Goal: Task Accomplishment & Management: Use online tool/utility

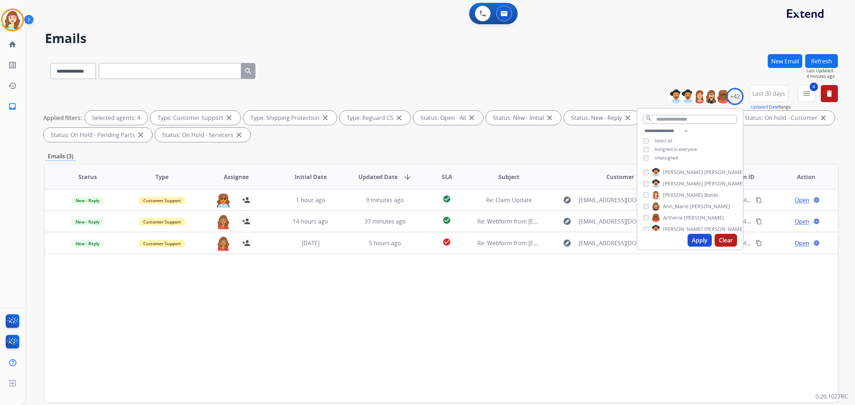
select select "**********"
click at [644, 157] on div "Unassigned" at bounding box center [660, 158] width 35 height 6
click at [700, 243] on button "Apply" at bounding box center [700, 240] width 24 height 13
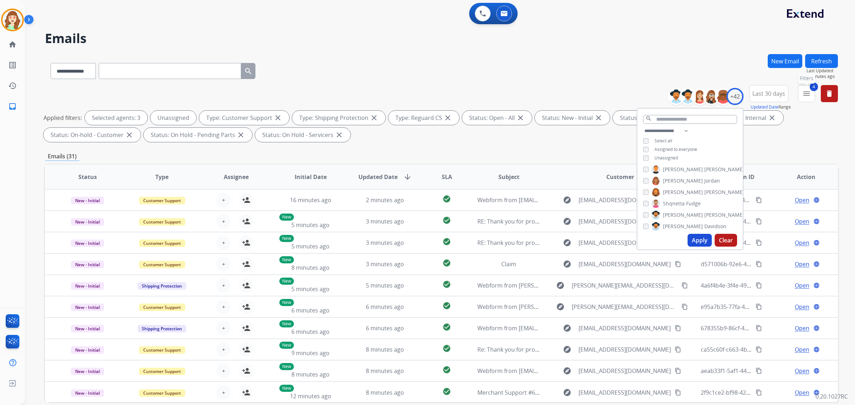
click at [809, 97] on mat-icon "menu" at bounding box center [806, 93] width 9 height 9
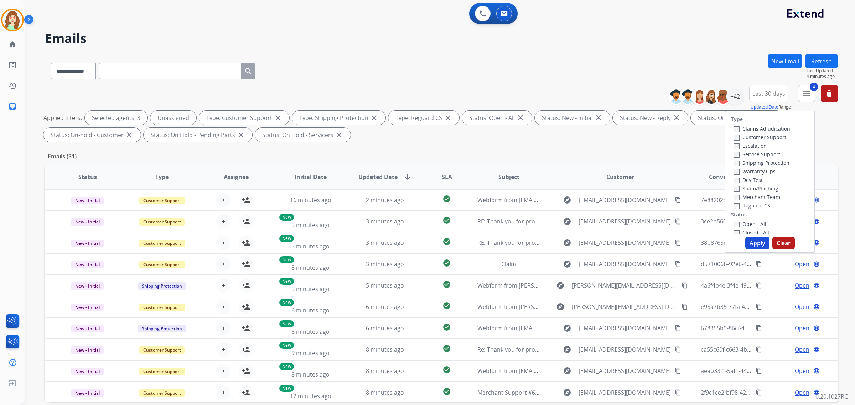
click at [769, 93] on span "Last 30 days" at bounding box center [768, 93] width 33 height 3
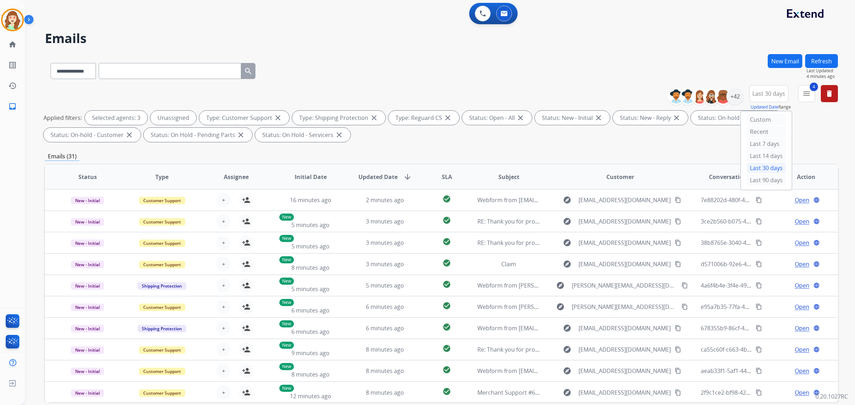
click at [403, 177] on mat-icon "arrow_downward" at bounding box center [407, 177] width 9 height 9
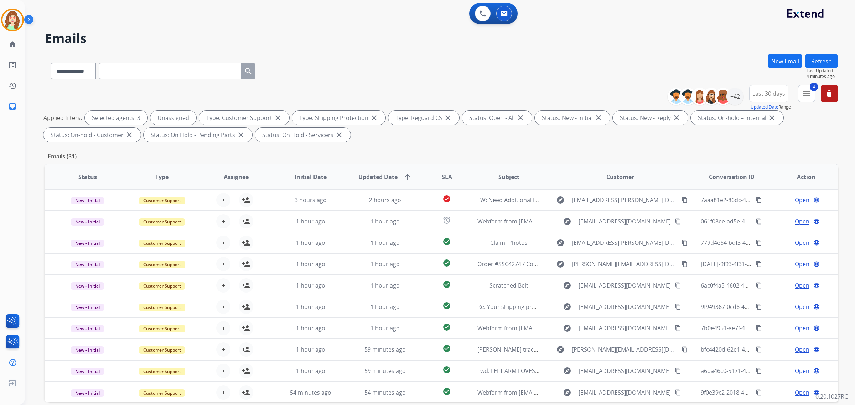
scroll to position [34, 0]
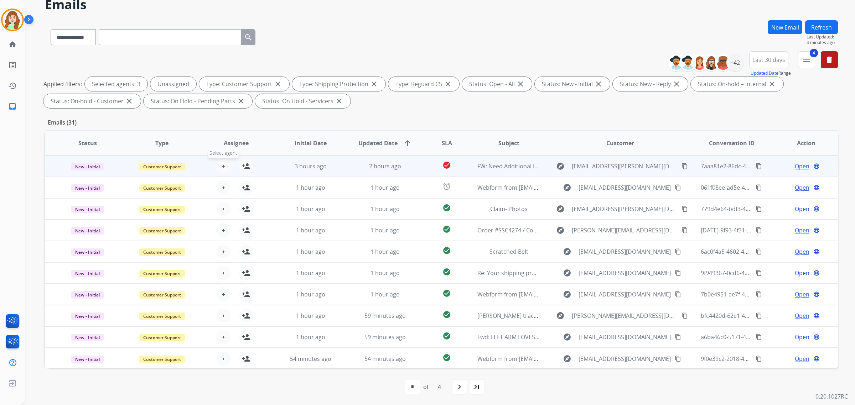
click at [222, 165] on span "+" at bounding box center [223, 166] width 3 height 9
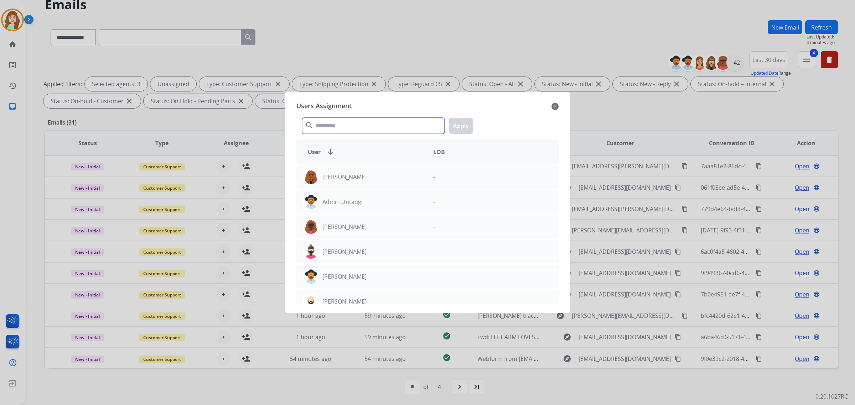
click at [380, 123] on input "text" at bounding box center [373, 126] width 143 height 16
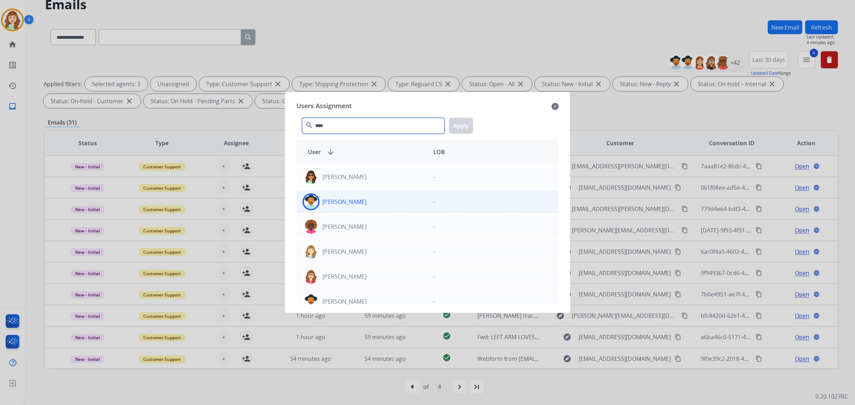
type input "****"
click at [409, 201] on div "[PERSON_NAME]" at bounding box center [362, 201] width 131 height 17
drag, startPoint x: 460, startPoint y: 128, endPoint x: 316, endPoint y: 177, distance: 152.4
click at [460, 128] on button "Apply" at bounding box center [461, 126] width 24 height 16
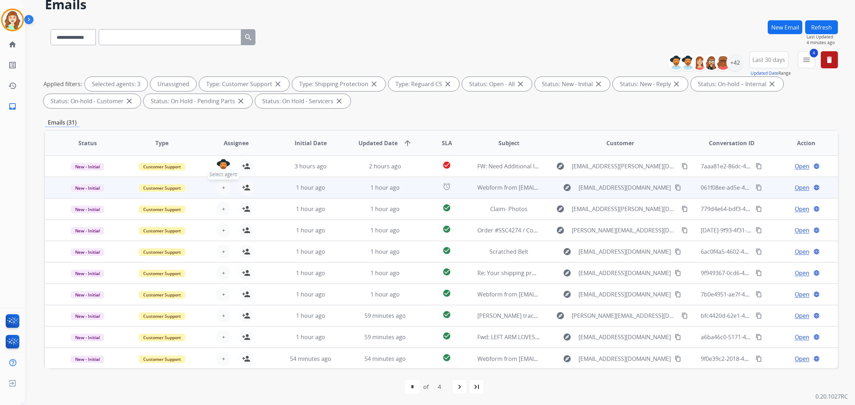
click at [223, 186] on span "+" at bounding box center [223, 187] width 3 height 9
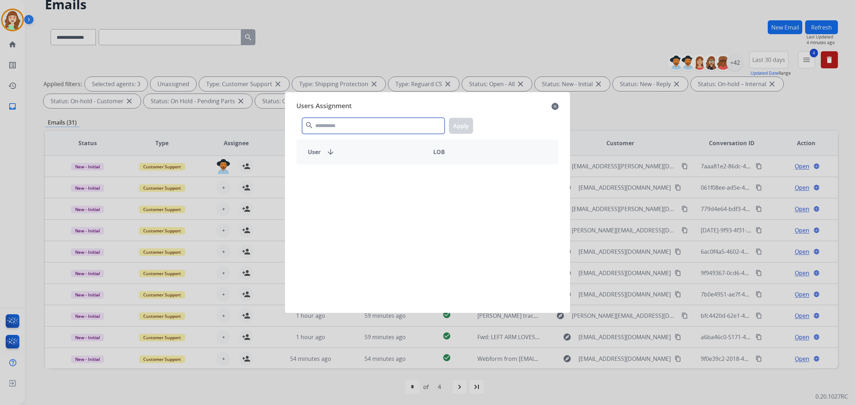
click at [364, 131] on input "text" at bounding box center [373, 126] width 143 height 16
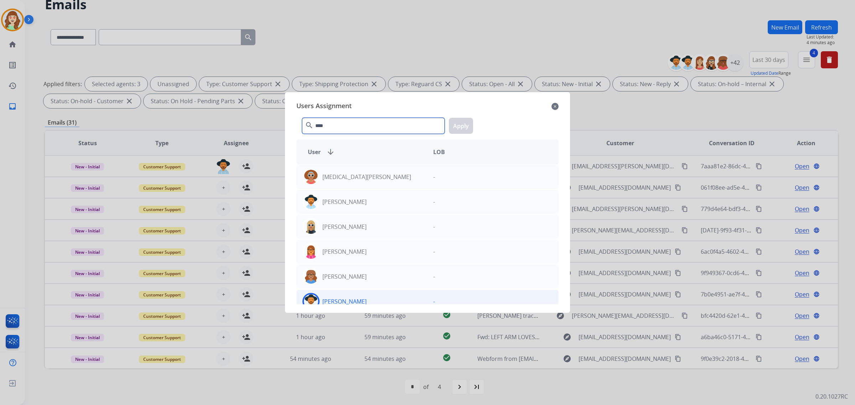
type input "****"
drag, startPoint x: 394, startPoint y: 298, endPoint x: 422, endPoint y: 220, distance: 83.1
click at [394, 299] on div "[PERSON_NAME]" at bounding box center [362, 301] width 131 height 17
click at [458, 127] on button "Apply" at bounding box center [461, 126] width 24 height 16
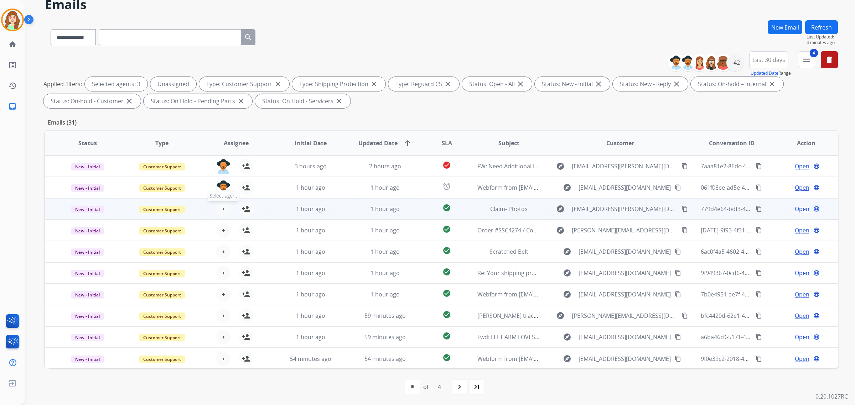
click at [225, 211] on button "+ Select agent" at bounding box center [223, 209] width 14 height 14
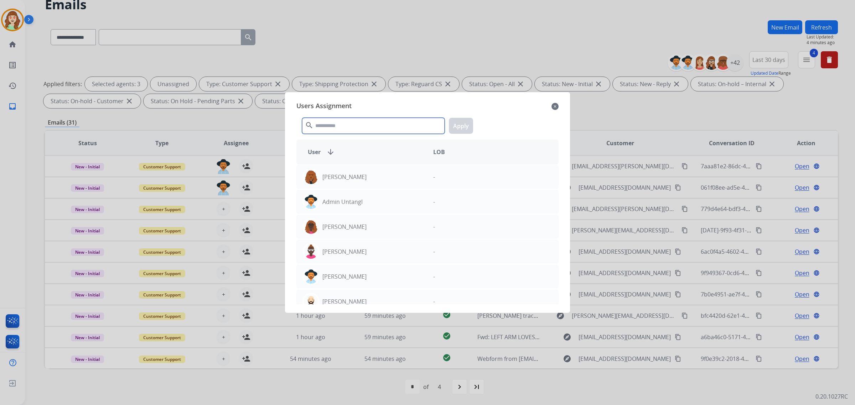
click at [365, 128] on input "text" at bounding box center [373, 126] width 143 height 16
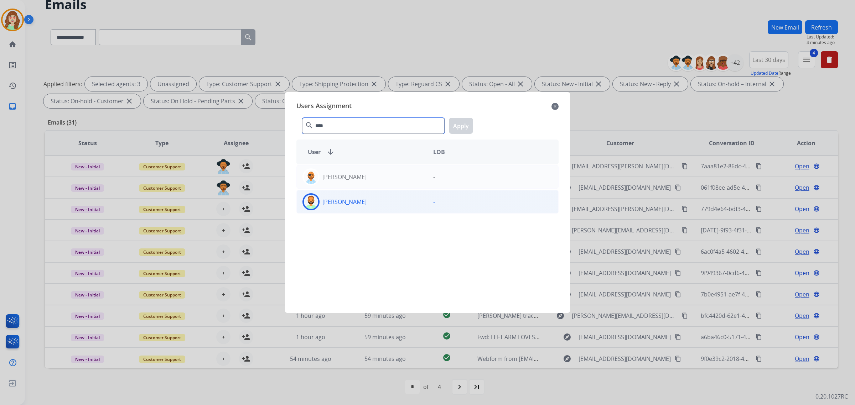
type input "****"
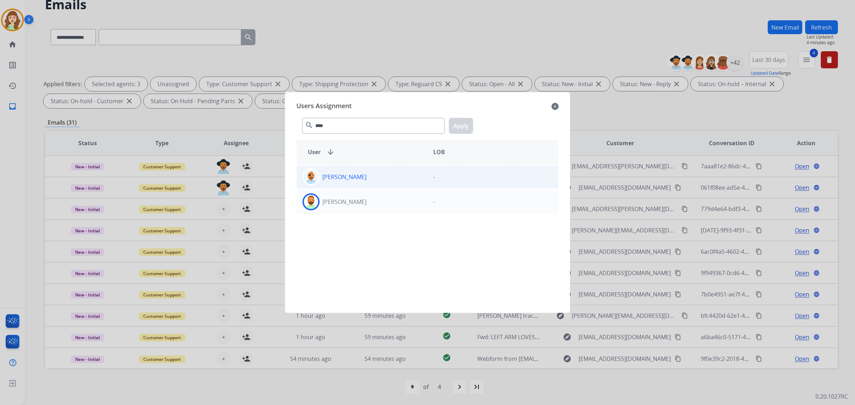
drag, startPoint x: 369, startPoint y: 202, endPoint x: 410, endPoint y: 185, distance: 44.6
click at [374, 201] on div "[PERSON_NAME]" at bounding box center [362, 201] width 131 height 17
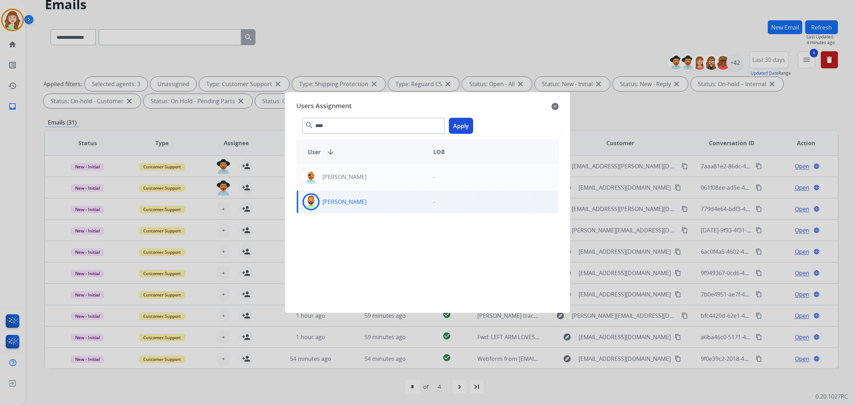
click at [460, 128] on button "Apply" at bounding box center [461, 126] width 24 height 16
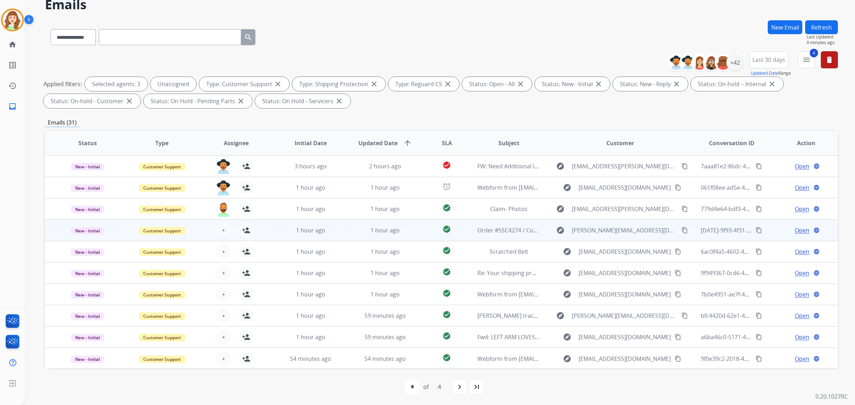
click at [222, 222] on div "+ Select agent person_add Assign to Me" at bounding box center [230, 231] width 74 height 20
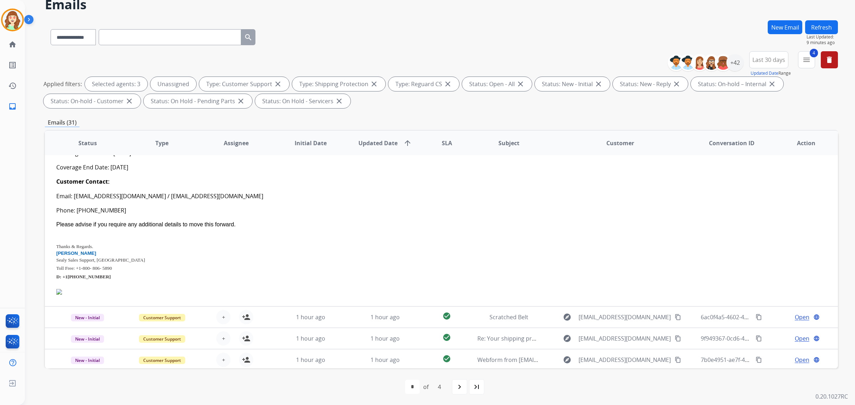
scroll to position [285, 0]
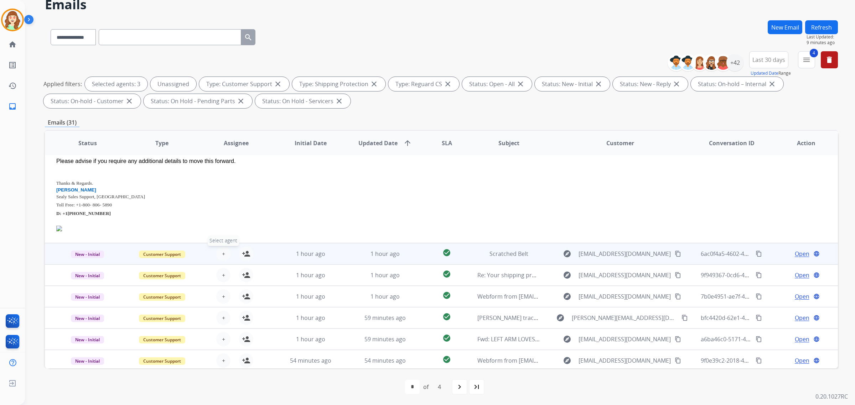
click at [219, 251] on button "+ Select agent" at bounding box center [223, 254] width 14 height 14
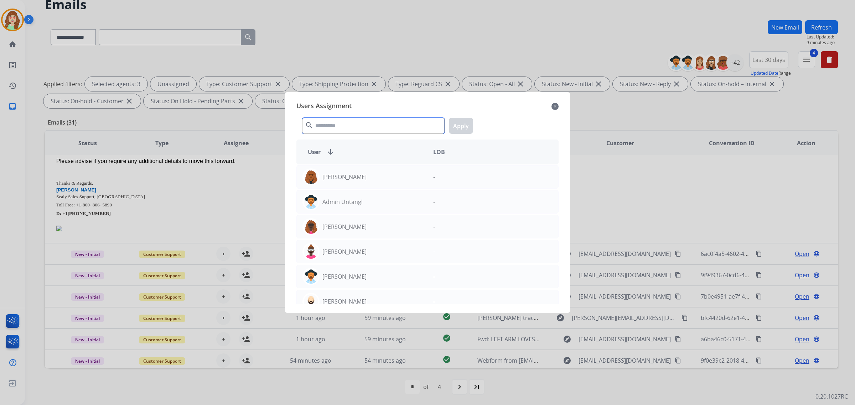
click at [355, 121] on input "text" at bounding box center [373, 126] width 143 height 16
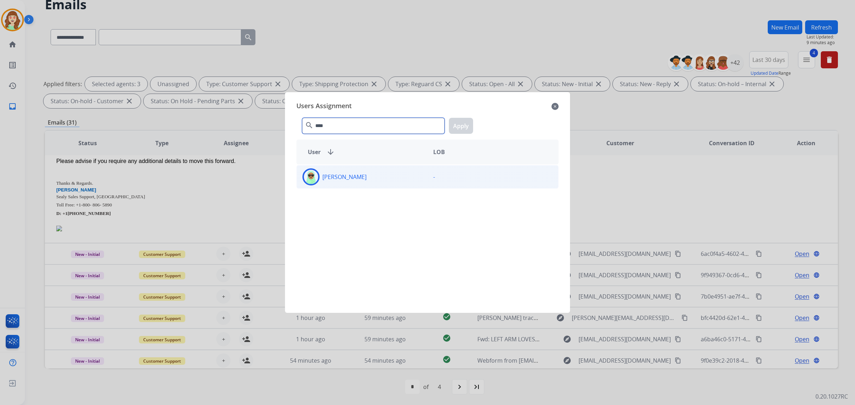
type input "****"
drag, startPoint x: 368, startPoint y: 179, endPoint x: 468, endPoint y: 134, distance: 109.6
click at [367, 179] on div "[PERSON_NAME]" at bounding box center [362, 177] width 131 height 17
drag, startPoint x: 457, startPoint y: 130, endPoint x: 306, endPoint y: 104, distance: 153.0
click at [459, 129] on button "Apply" at bounding box center [461, 126] width 24 height 16
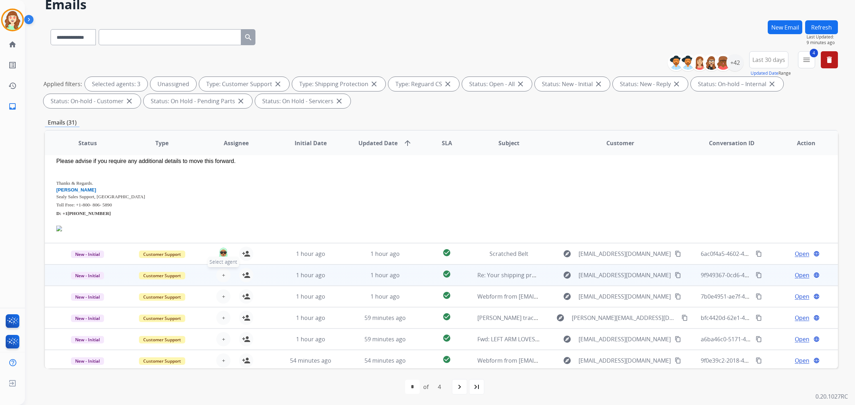
click at [223, 271] on span "+" at bounding box center [223, 275] width 3 height 9
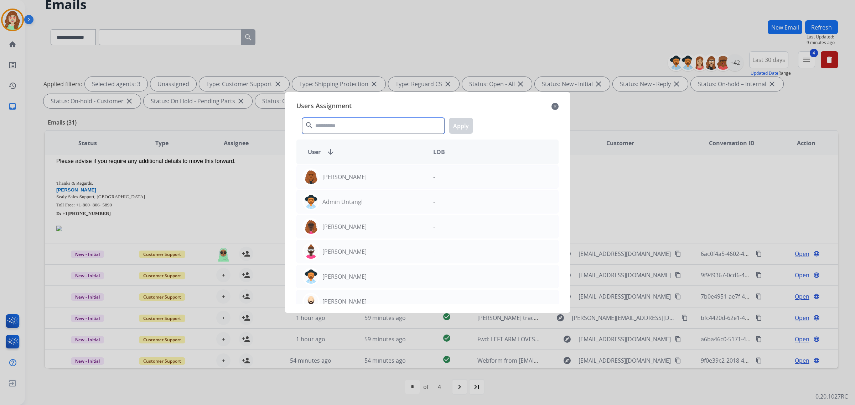
click at [354, 123] on input "text" at bounding box center [373, 126] width 143 height 16
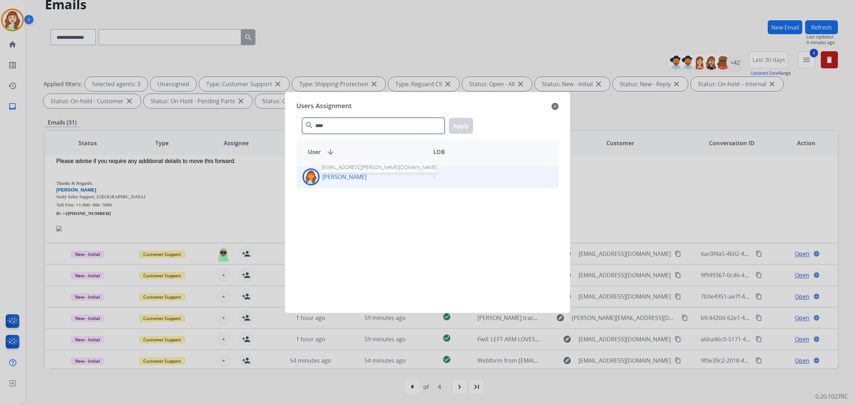
type input "****"
drag, startPoint x: 361, startPoint y: 175, endPoint x: 470, endPoint y: 133, distance: 117.5
click at [389, 169] on div "Deambrana [PERSON_NAME] [EMAIL_ADDRESS][PERSON_NAME][DOMAIN_NAME]" at bounding box center [362, 177] width 131 height 17
drag, startPoint x: 461, startPoint y: 119, endPoint x: 274, endPoint y: 204, distance: 205.0
click at [460, 120] on button "Apply" at bounding box center [461, 126] width 24 height 16
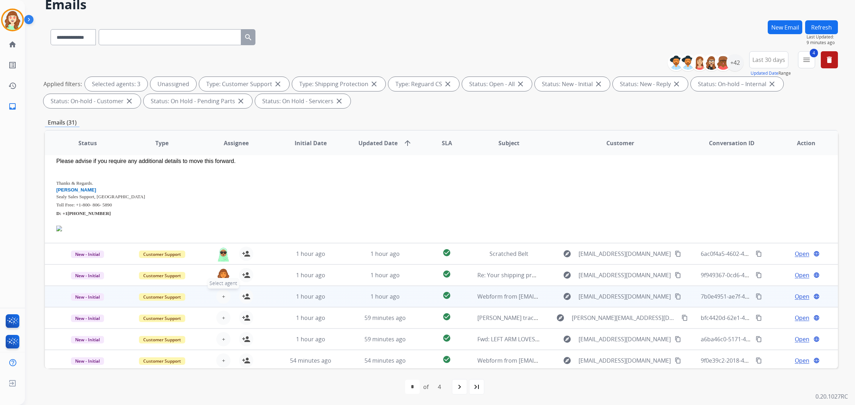
click at [218, 292] on button "+ Select agent" at bounding box center [223, 297] width 14 height 14
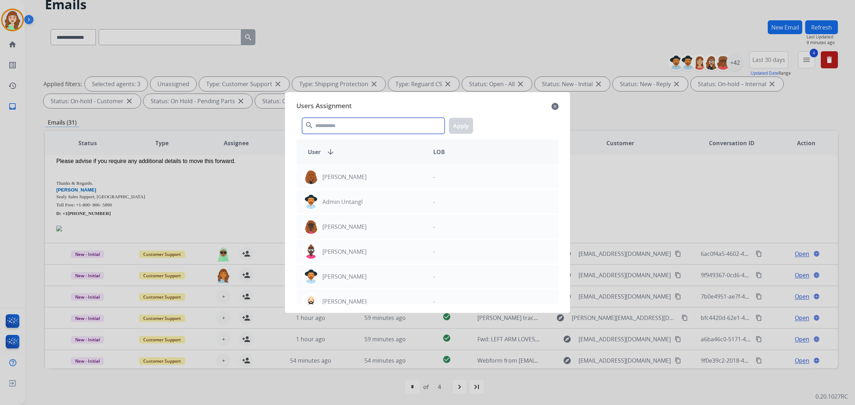
click at [359, 129] on input "text" at bounding box center [373, 126] width 143 height 16
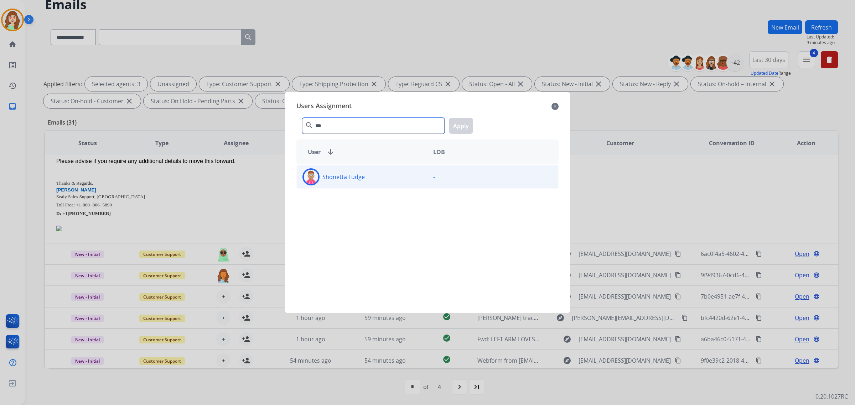
type input "***"
drag, startPoint x: 385, startPoint y: 185, endPoint x: 433, endPoint y: 157, distance: 55.5
click at [385, 185] on div "Shqnetta Fudge" at bounding box center [362, 177] width 131 height 17
drag, startPoint x: 459, startPoint y: 119, endPoint x: 258, endPoint y: 227, distance: 228.2
click at [459, 120] on button "Apply" at bounding box center [461, 126] width 24 height 16
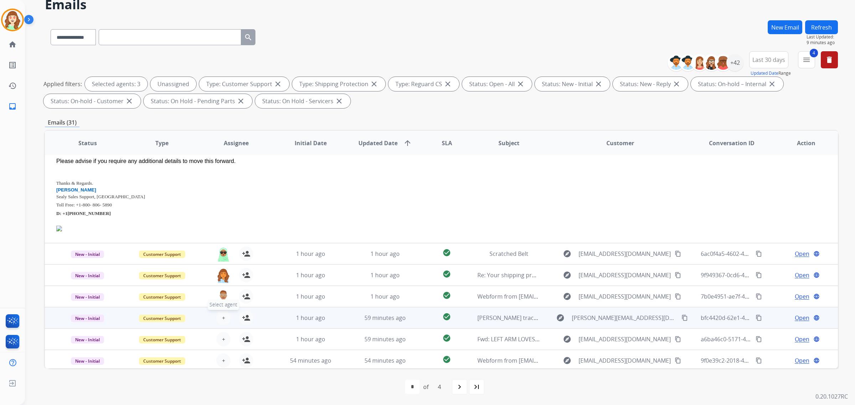
drag, startPoint x: 220, startPoint y: 317, endPoint x: 223, endPoint y: 312, distance: 5.6
click at [223, 314] on span "+" at bounding box center [223, 318] width 3 height 9
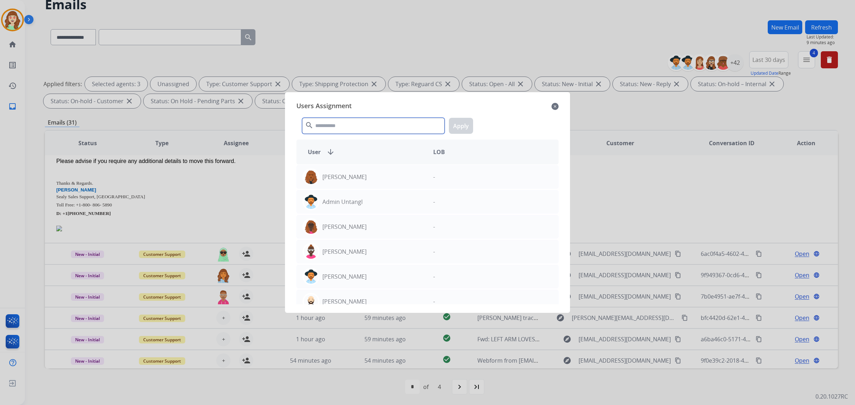
drag, startPoint x: 347, startPoint y: 128, endPoint x: 343, endPoint y: 128, distance: 4.0
click at [346, 129] on input "text" at bounding box center [373, 126] width 143 height 16
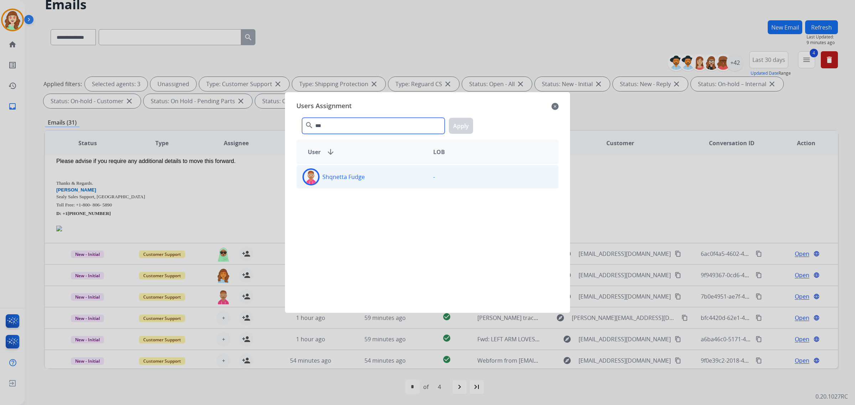
type input "***"
drag, startPoint x: 369, startPoint y: 178, endPoint x: 379, endPoint y: 177, distance: 10.0
click at [379, 177] on div "Shqnetta Fudge" at bounding box center [362, 177] width 131 height 17
drag, startPoint x: 465, startPoint y: 130, endPoint x: 428, endPoint y: 134, distance: 37.6
click at [464, 130] on button "Apply" at bounding box center [461, 126] width 24 height 16
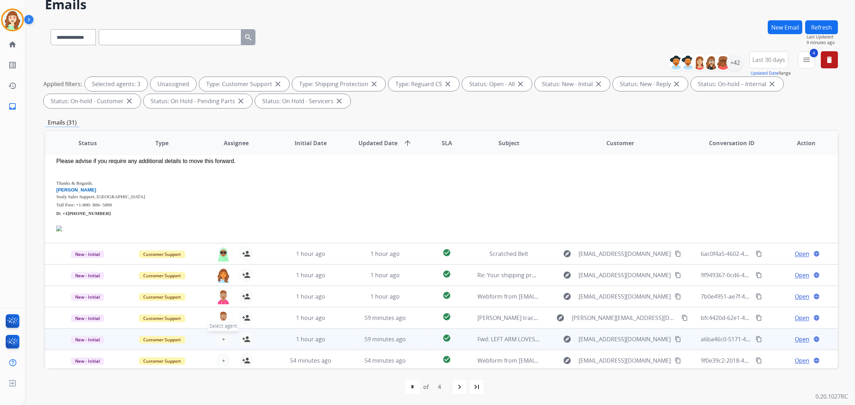
click at [223, 338] on span "+" at bounding box center [223, 339] width 3 height 9
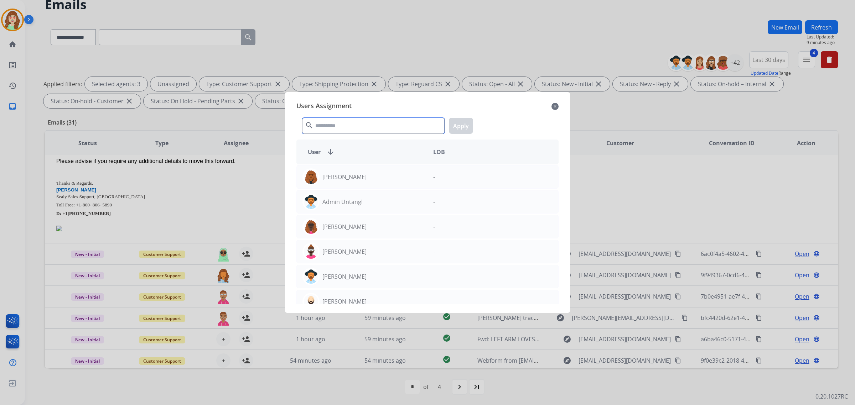
click at [361, 124] on input "text" at bounding box center [373, 126] width 143 height 16
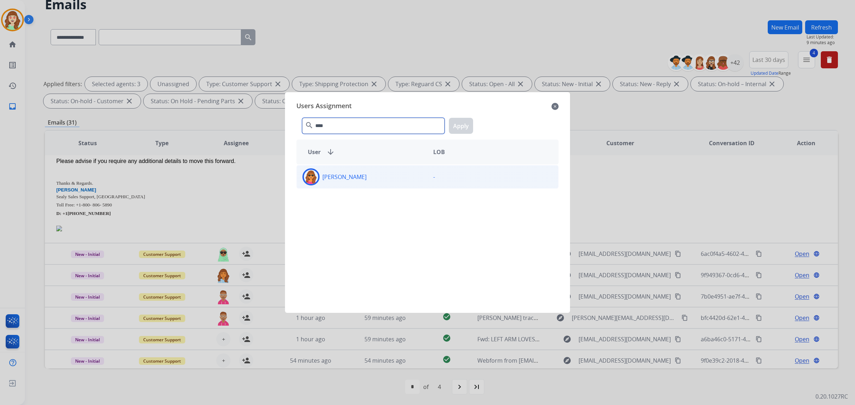
type input "****"
click at [371, 178] on div "[PERSON_NAME]" at bounding box center [362, 177] width 131 height 17
drag, startPoint x: 453, startPoint y: 120, endPoint x: 251, endPoint y: 113, distance: 201.8
click at [393, 128] on div "**** search Apply" at bounding box center [427, 124] width 262 height 25
click at [460, 124] on button "Apply" at bounding box center [461, 126] width 24 height 16
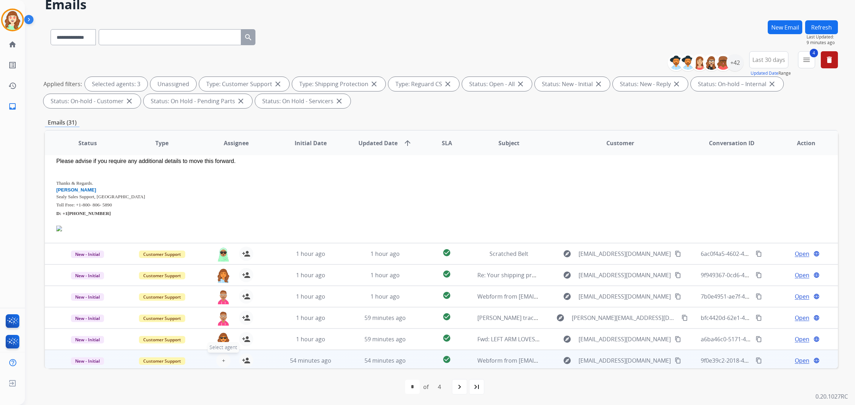
click at [218, 358] on button "+ Select agent" at bounding box center [223, 361] width 14 height 14
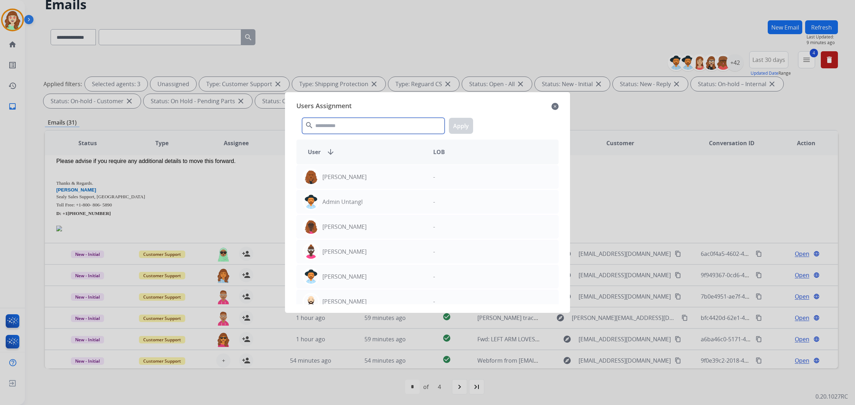
click at [332, 126] on input "text" at bounding box center [373, 126] width 143 height 16
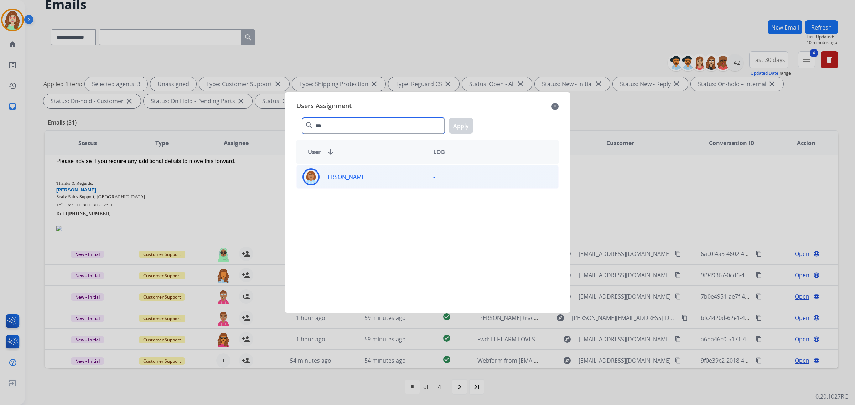
type input "***"
drag, startPoint x: 336, startPoint y: 182, endPoint x: 412, endPoint y: 167, distance: 77.8
click at [337, 182] on div "[PERSON_NAME]" at bounding box center [362, 177] width 131 height 17
click at [460, 128] on button "Apply" at bounding box center [461, 126] width 24 height 16
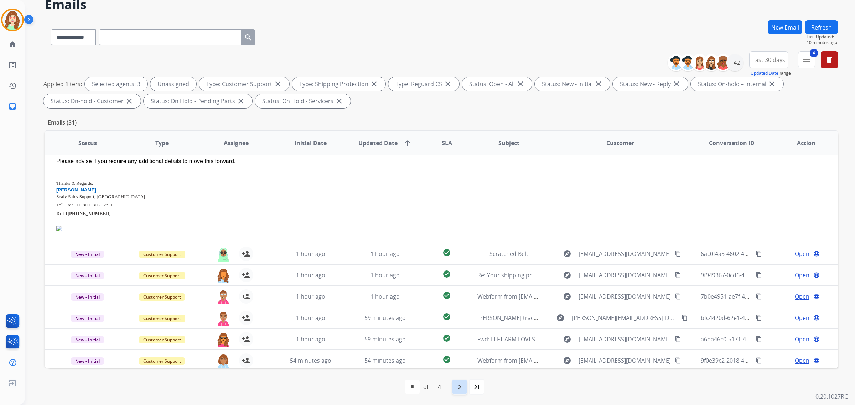
click at [460, 392] on div "navigate_next" at bounding box center [460, 387] width 16 height 16
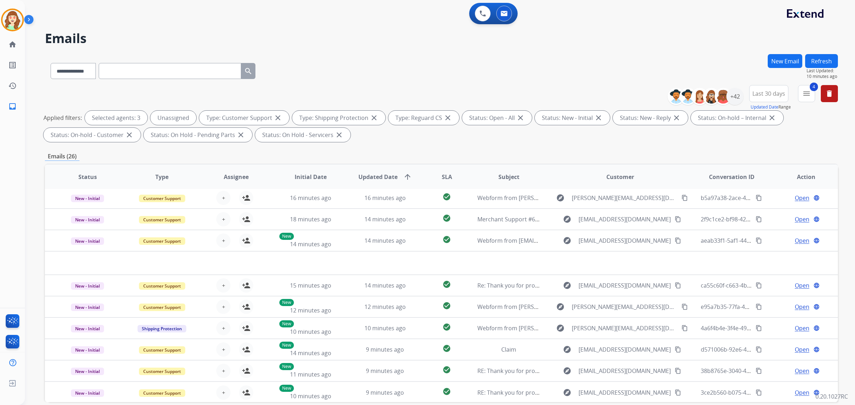
scroll to position [34, 0]
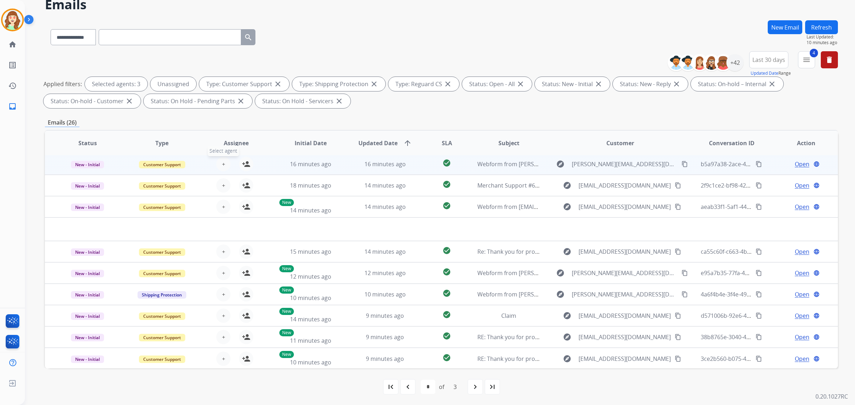
click at [221, 168] on button "+ Select agent" at bounding box center [223, 164] width 14 height 14
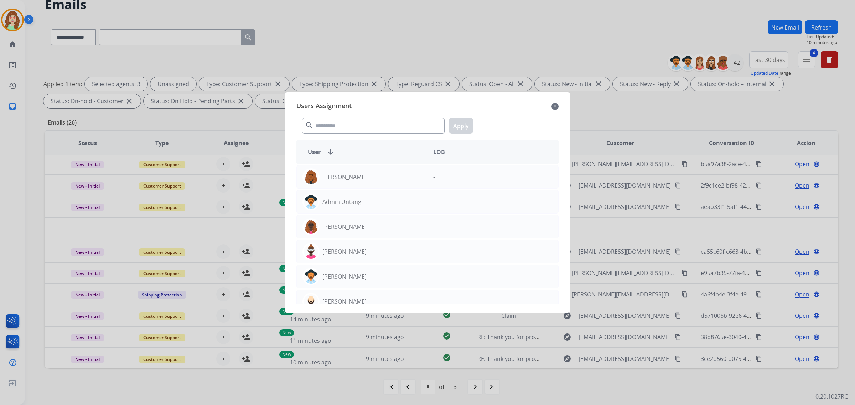
click at [556, 105] on mat-icon "close" at bounding box center [555, 106] width 7 height 9
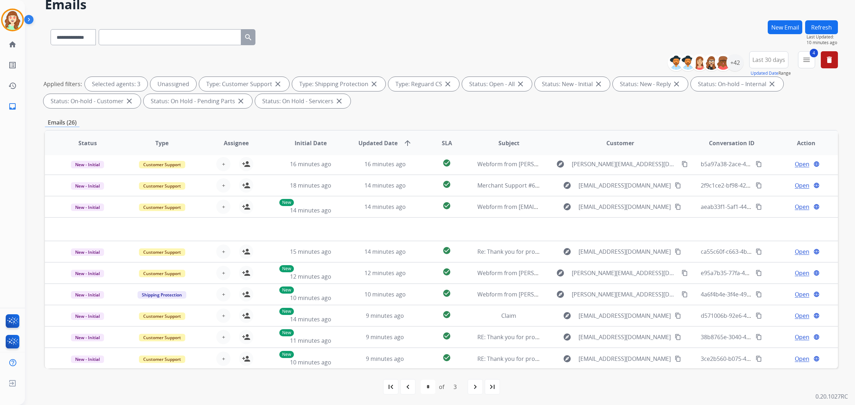
click at [824, 29] on button "Refresh" at bounding box center [821, 27] width 33 height 14
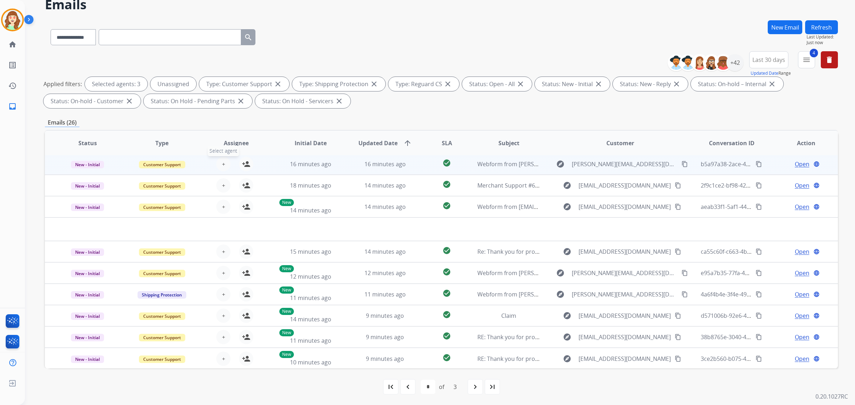
click at [222, 164] on span "+" at bounding box center [223, 164] width 3 height 9
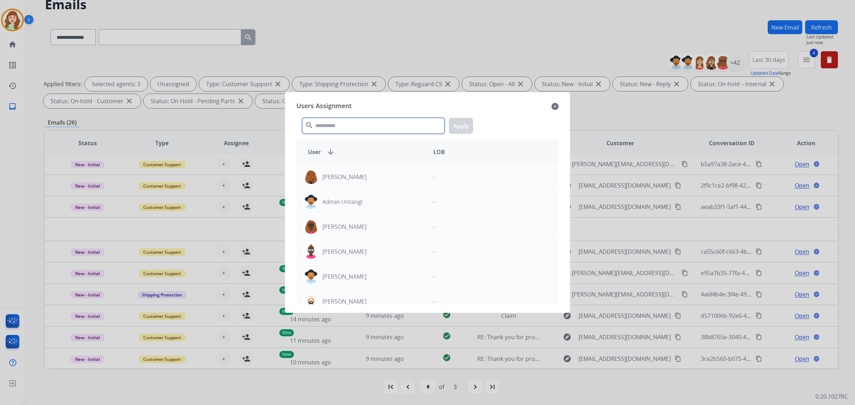
click at [346, 132] on input "text" at bounding box center [373, 126] width 143 height 16
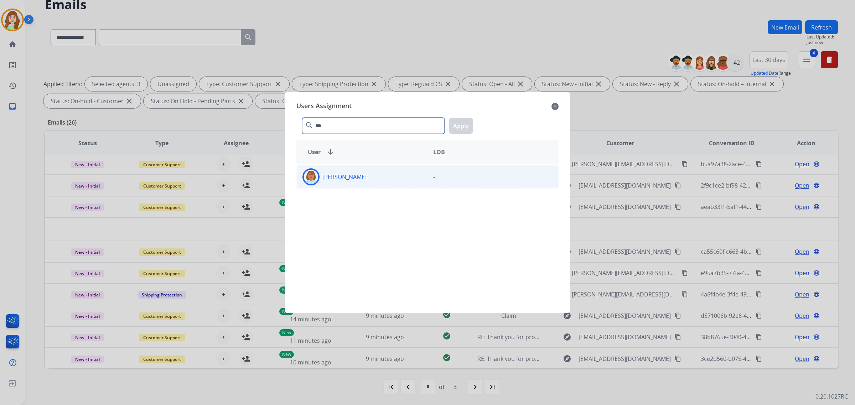
type input "***"
drag, startPoint x: 384, startPoint y: 177, endPoint x: 443, endPoint y: 129, distance: 76.2
click at [385, 177] on div "[PERSON_NAME]" at bounding box center [362, 177] width 131 height 17
click at [462, 122] on button "Apply" at bounding box center [461, 126] width 24 height 16
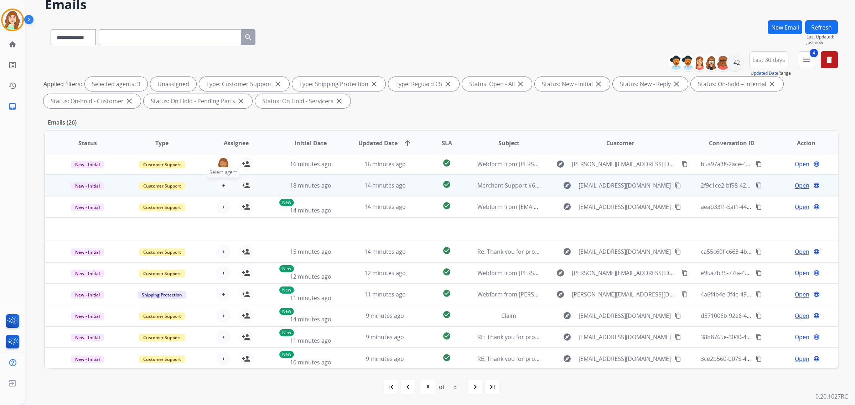
click at [224, 186] on button "+ Select agent" at bounding box center [223, 185] width 14 height 14
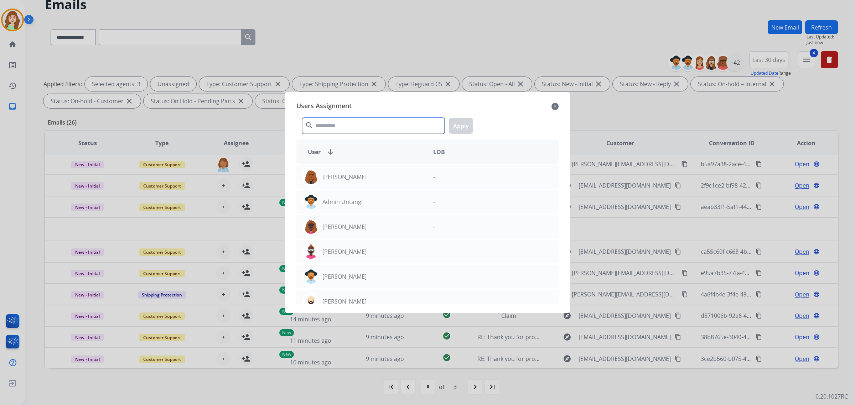
click at [340, 124] on input "text" at bounding box center [373, 126] width 143 height 16
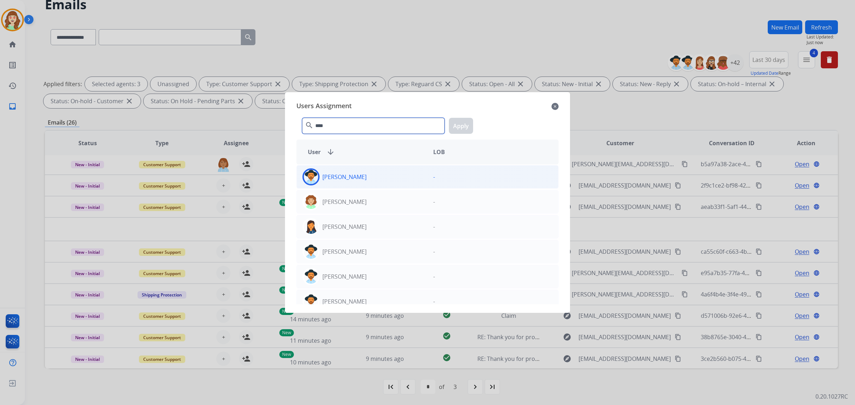
type input "****"
drag, startPoint x: 364, startPoint y: 173, endPoint x: 473, endPoint y: 112, distance: 124.6
click at [366, 173] on div "[PERSON_NAME]" at bounding box center [362, 177] width 131 height 17
drag, startPoint x: 462, startPoint y: 130, endPoint x: 405, endPoint y: 136, distance: 57.6
click at [458, 130] on button "Apply" at bounding box center [461, 126] width 24 height 16
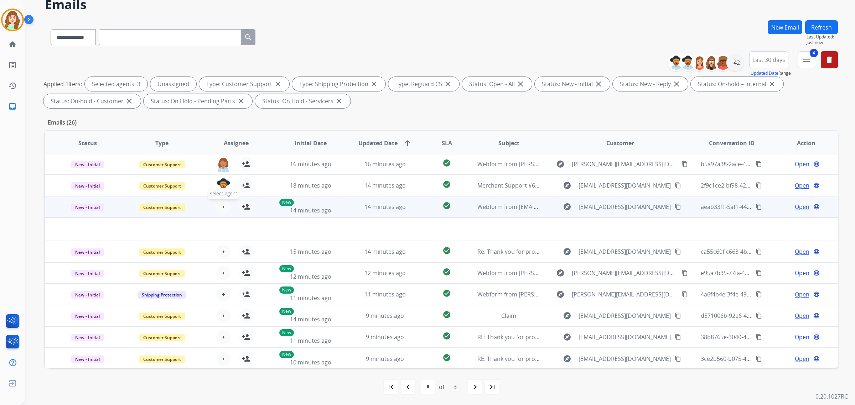
click at [226, 206] on button "+ Select agent" at bounding box center [223, 207] width 14 height 14
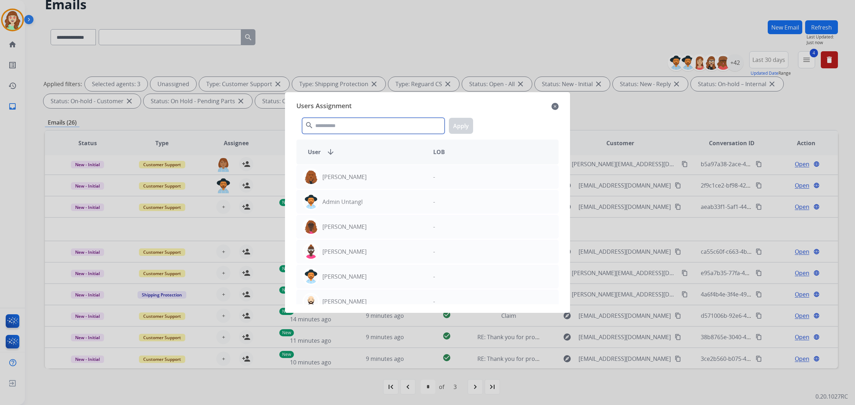
click at [381, 130] on input "text" at bounding box center [373, 126] width 143 height 16
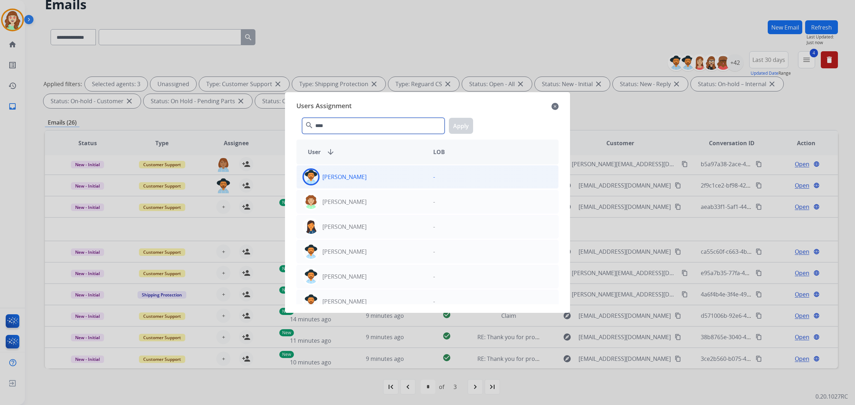
type input "****"
click at [389, 178] on div "[PERSON_NAME]" at bounding box center [362, 177] width 131 height 17
click at [468, 120] on button "Apply" at bounding box center [461, 126] width 24 height 16
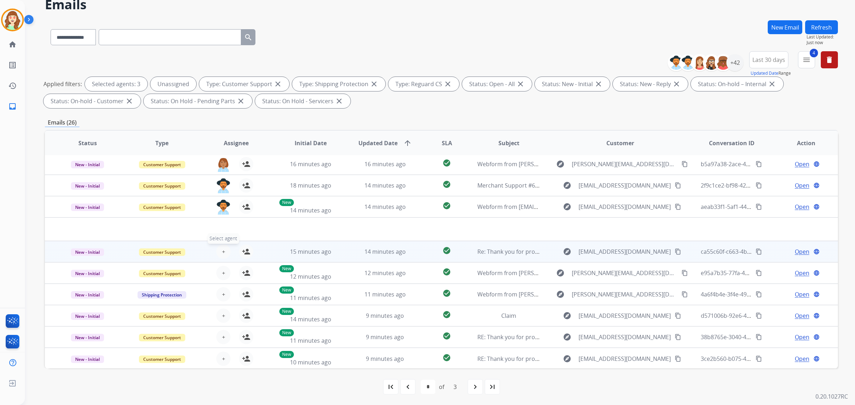
click at [222, 255] on button "+ Select agent" at bounding box center [223, 252] width 14 height 14
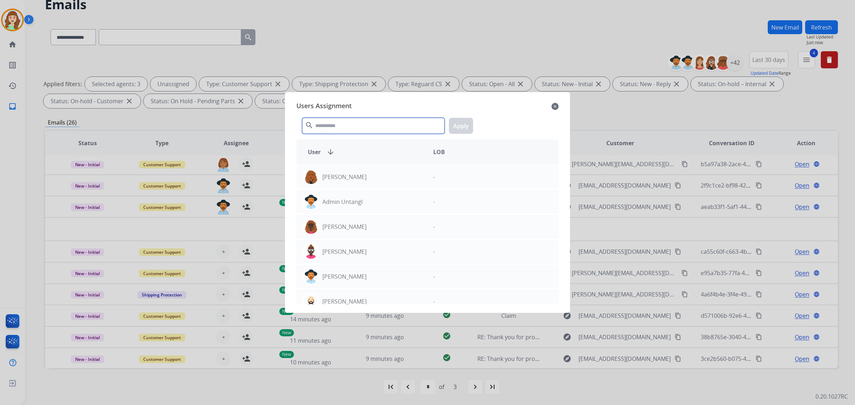
click at [327, 127] on input "text" at bounding box center [373, 126] width 143 height 16
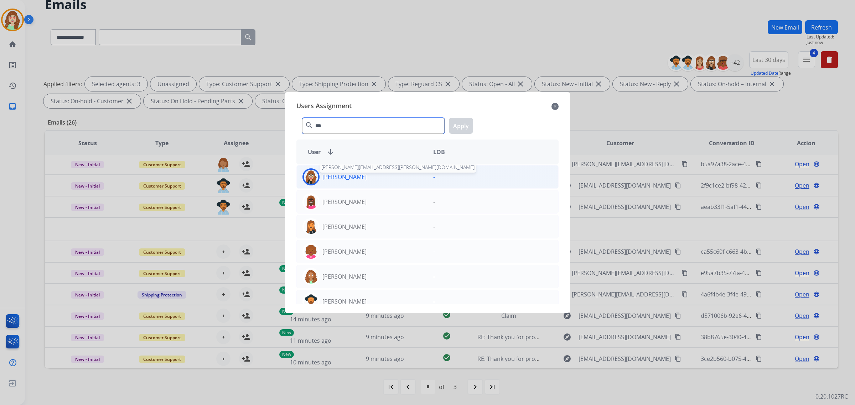
type input "***"
click at [363, 175] on p "[PERSON_NAME]" at bounding box center [344, 177] width 44 height 9
click at [455, 127] on button "Apply" at bounding box center [461, 126] width 24 height 16
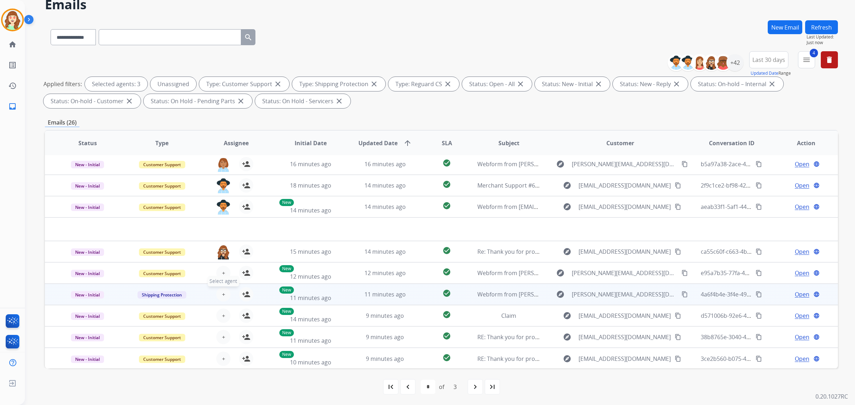
click at [216, 296] on button "+ Select agent" at bounding box center [223, 295] width 14 height 14
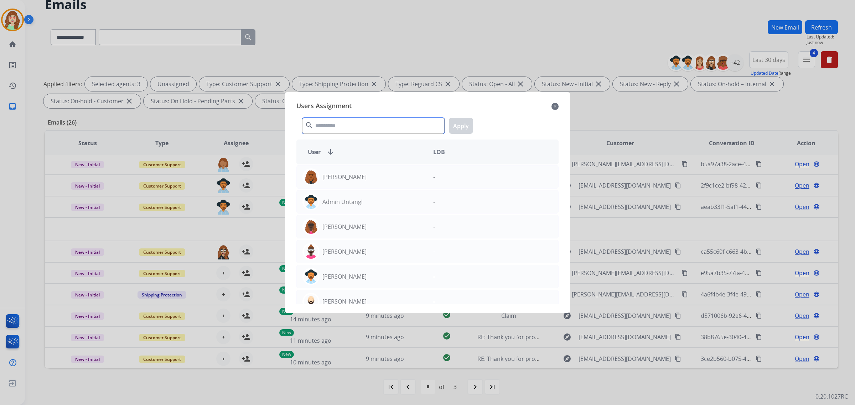
click at [343, 128] on input "text" at bounding box center [373, 126] width 143 height 16
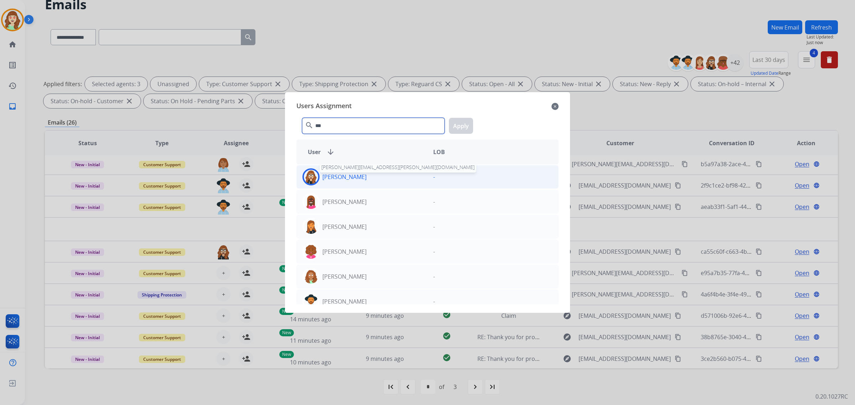
type input "***"
drag, startPoint x: 330, startPoint y: 178, endPoint x: 434, endPoint y: 128, distance: 115.2
click at [331, 178] on p "[PERSON_NAME]" at bounding box center [344, 177] width 44 height 9
click at [455, 123] on button "Apply" at bounding box center [461, 126] width 24 height 16
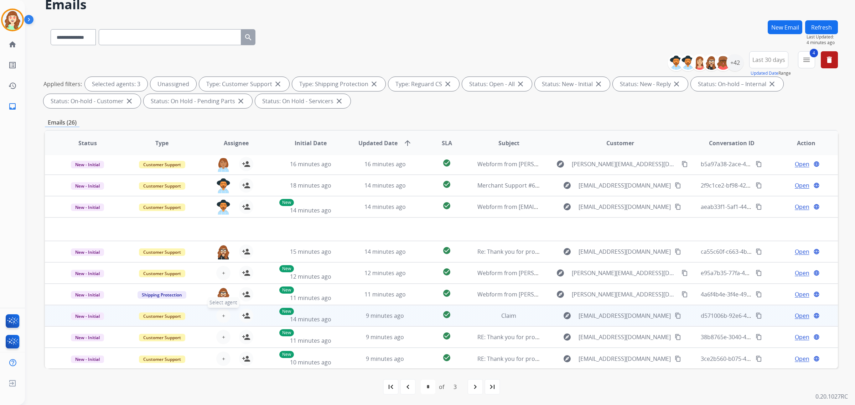
click at [222, 317] on span "+" at bounding box center [223, 316] width 3 height 9
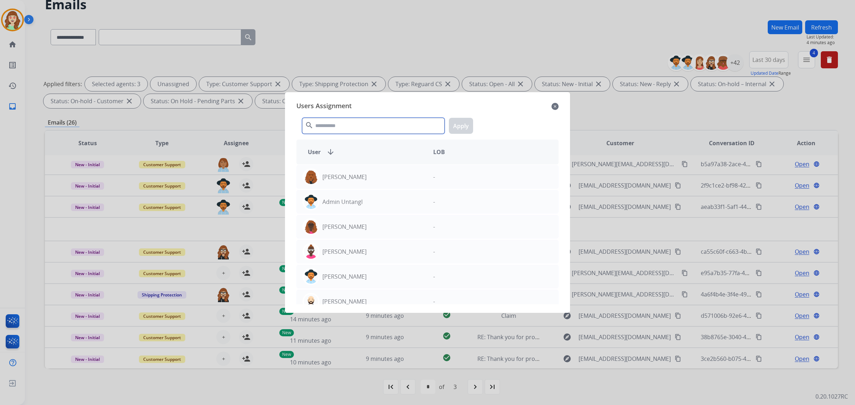
click at [399, 122] on input "text" at bounding box center [373, 126] width 143 height 16
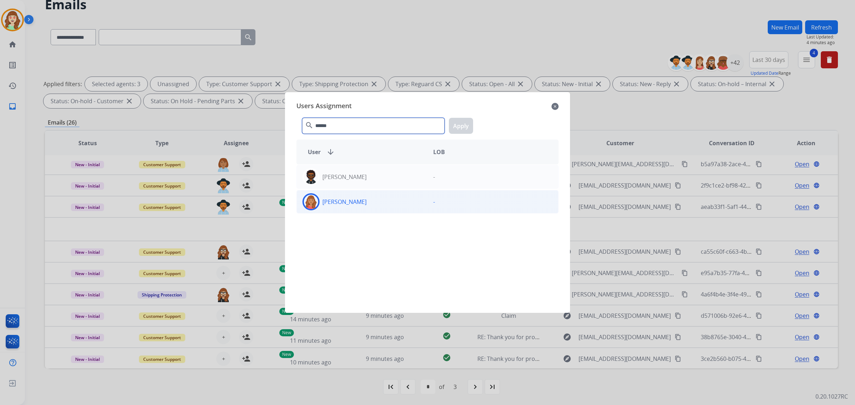
type input "******"
drag, startPoint x: 380, startPoint y: 206, endPoint x: 465, endPoint y: 140, distance: 107.2
click at [380, 205] on div "[PERSON_NAME]" at bounding box center [362, 201] width 131 height 17
click at [457, 126] on button "Apply" at bounding box center [461, 126] width 24 height 16
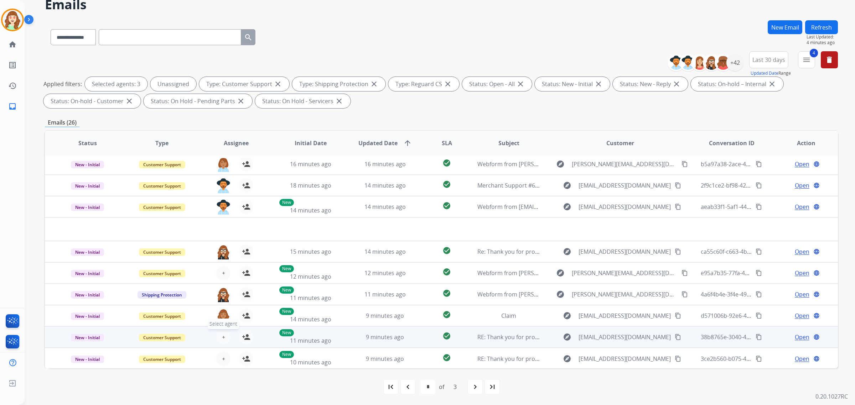
click at [222, 337] on span "+" at bounding box center [223, 337] width 3 height 9
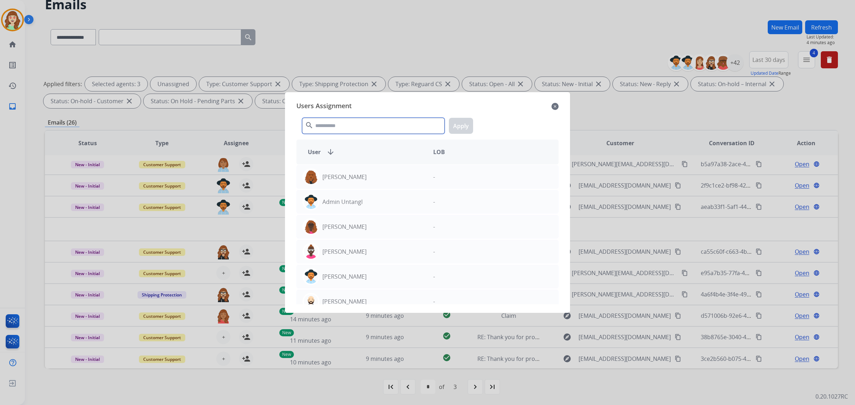
click at [346, 130] on input "text" at bounding box center [373, 126] width 143 height 16
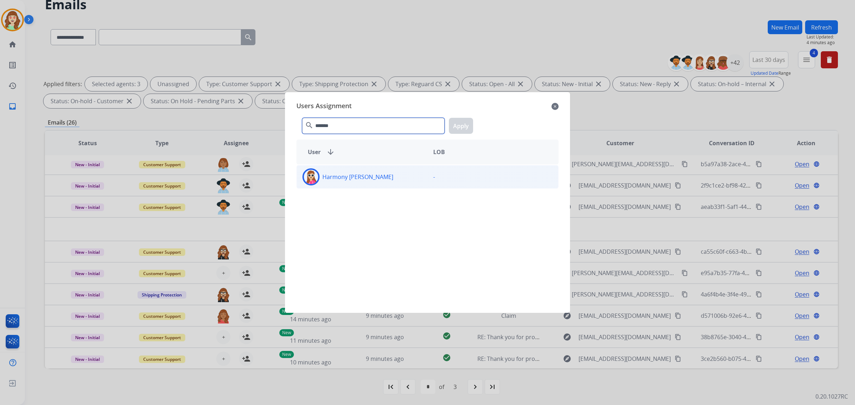
type input "*******"
click at [343, 167] on div "Harmony [PERSON_NAME] -" at bounding box center [427, 177] width 262 height 24
click at [461, 128] on button "Apply" at bounding box center [461, 126] width 24 height 16
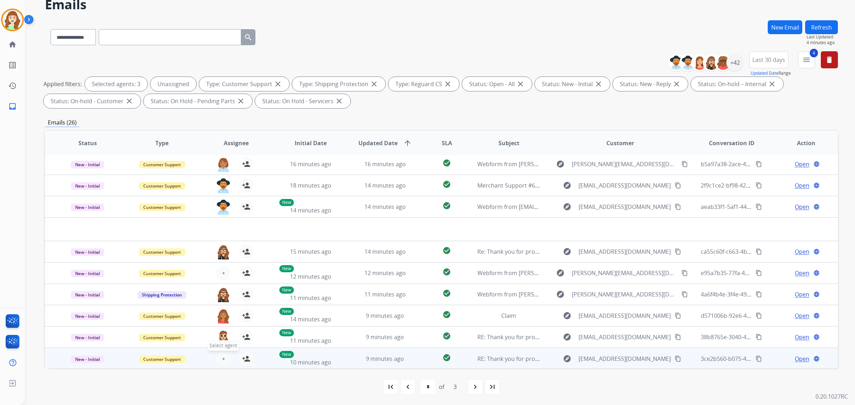
click at [224, 356] on button "+ Select agent" at bounding box center [223, 359] width 14 height 14
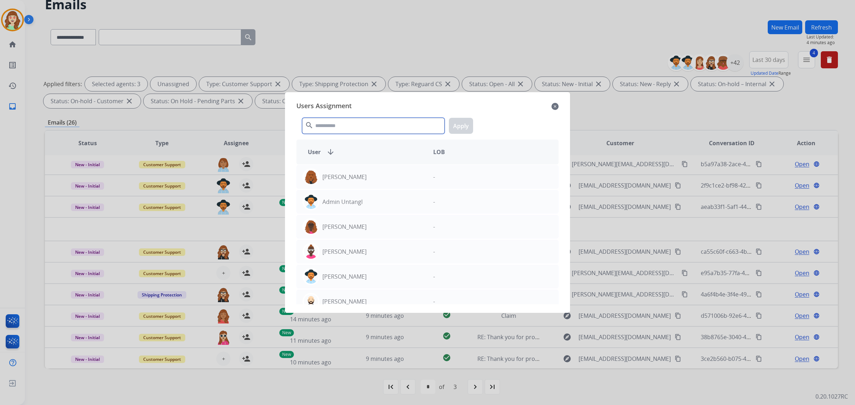
click at [384, 125] on input "text" at bounding box center [373, 126] width 143 height 16
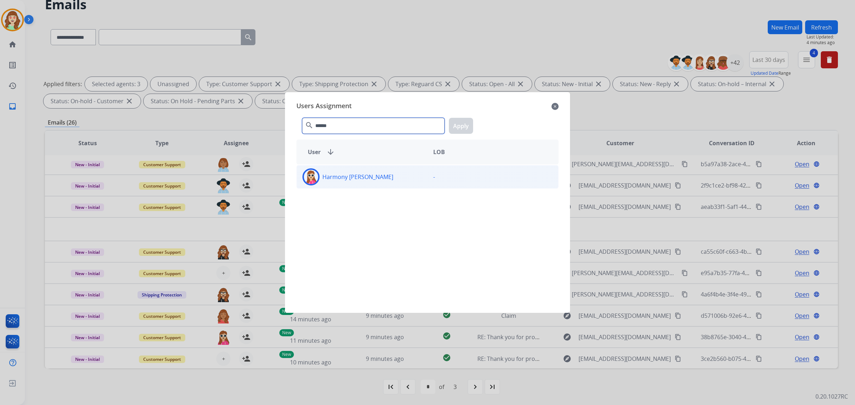
type input "******"
click at [332, 187] on div "Harmony [PERSON_NAME] -" at bounding box center [427, 177] width 262 height 24
click at [461, 121] on button "Apply" at bounding box center [461, 126] width 24 height 16
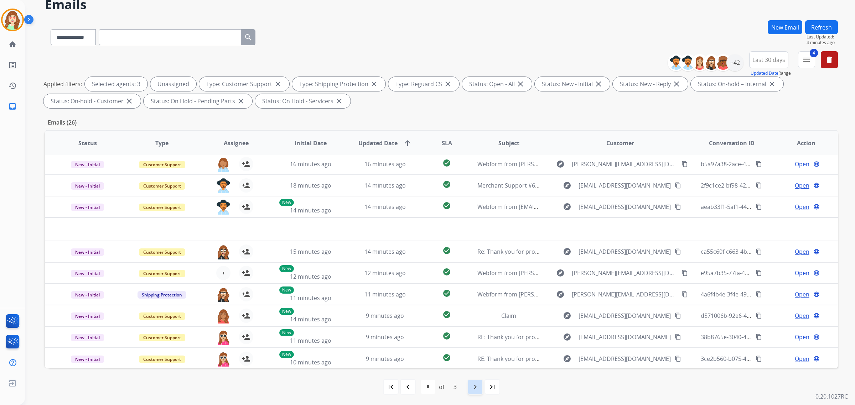
click at [477, 385] on mat-icon "navigate_next" at bounding box center [475, 387] width 9 height 9
select select "*"
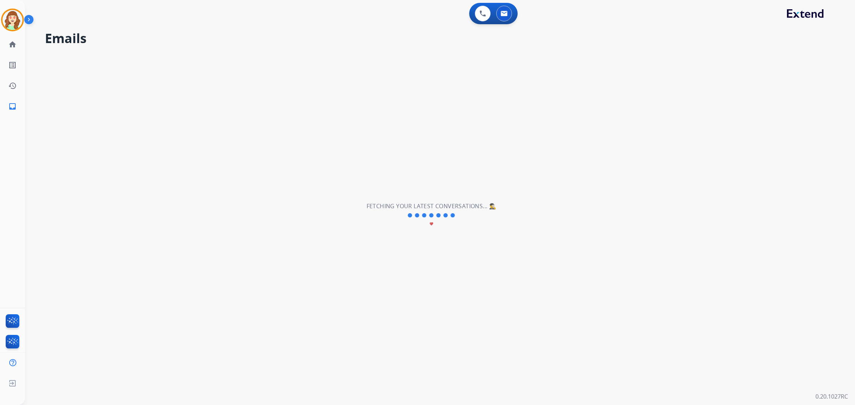
scroll to position [0, 0]
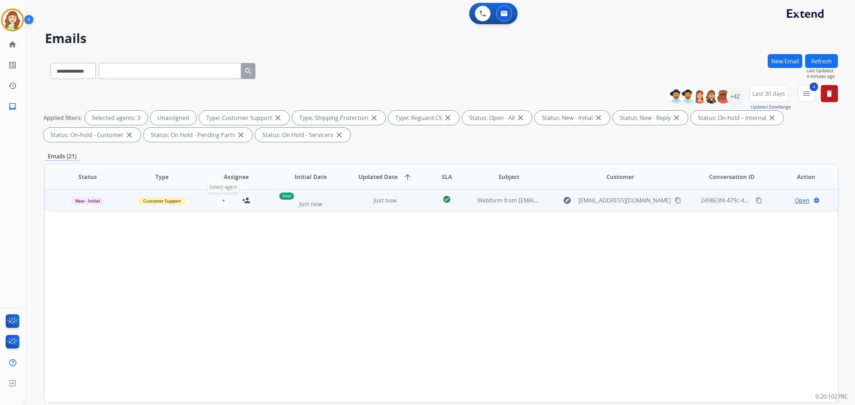
click at [218, 198] on button "+ Select agent" at bounding box center [223, 200] width 14 height 14
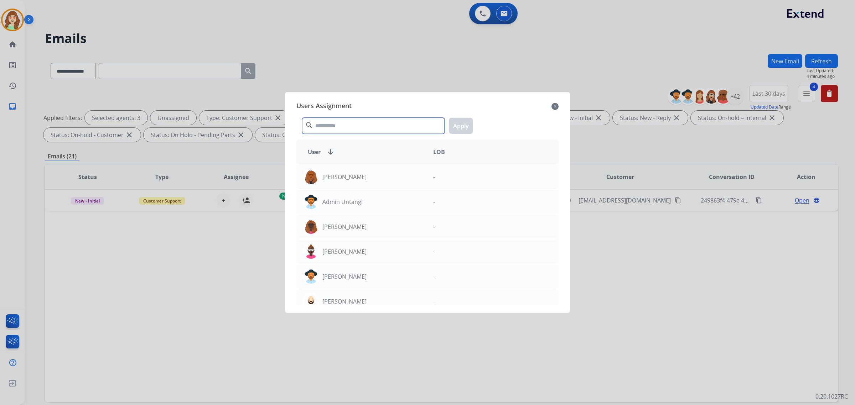
click at [355, 123] on input "text" at bounding box center [373, 126] width 143 height 16
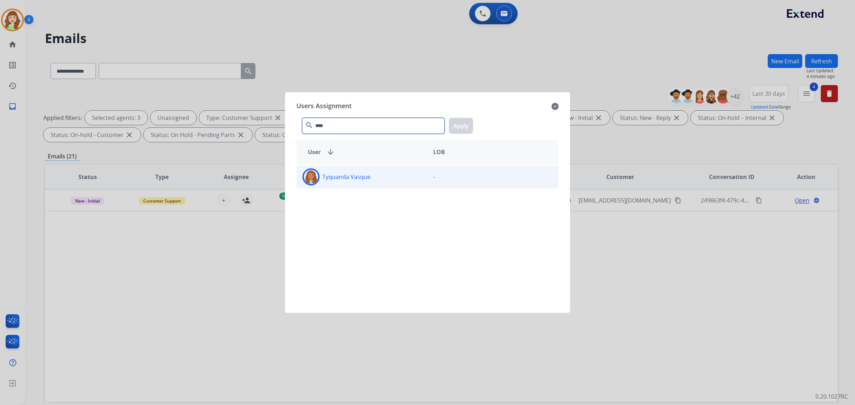
type input "****"
click at [391, 175] on div "Tyquanda Vasque" at bounding box center [362, 177] width 131 height 17
click at [459, 128] on button "Apply" at bounding box center [461, 126] width 24 height 16
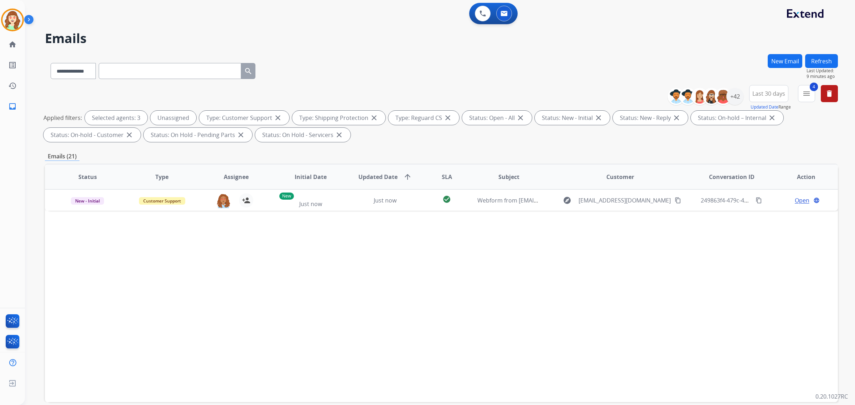
click at [125, 64] on input "text" at bounding box center [170, 71] width 143 height 16
click at [88, 71] on select "**********" at bounding box center [73, 71] width 45 height 16
select select "**********"
click at [51, 63] on select "**********" at bounding box center [73, 71] width 45 height 16
paste input "**********"
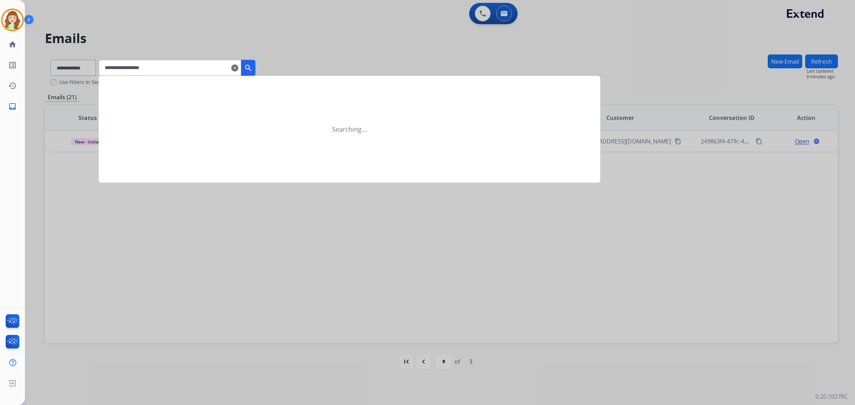
type input "**********"
click at [253, 70] on mat-icon "search" at bounding box center [248, 68] width 9 height 9
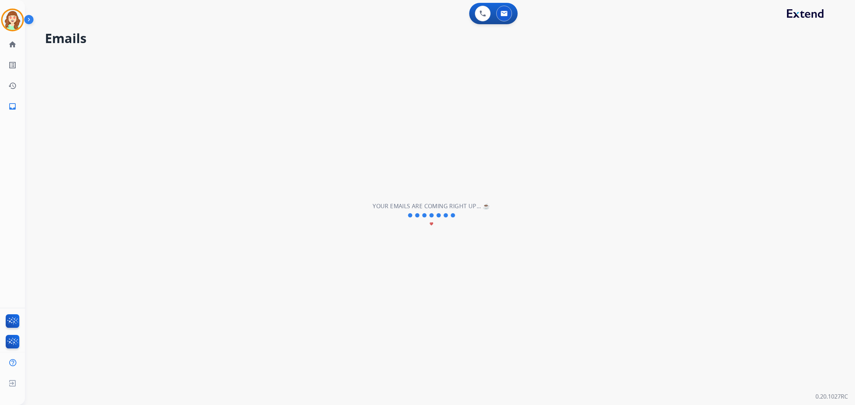
select select "*"
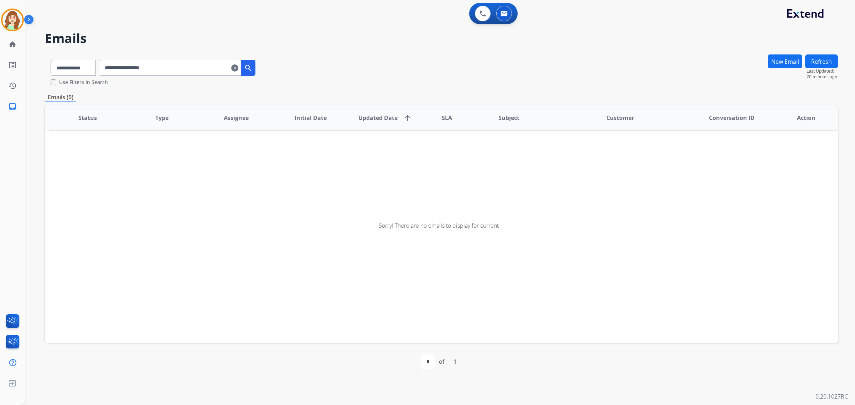
click at [238, 68] on mat-icon "clear" at bounding box center [234, 68] width 7 height 9
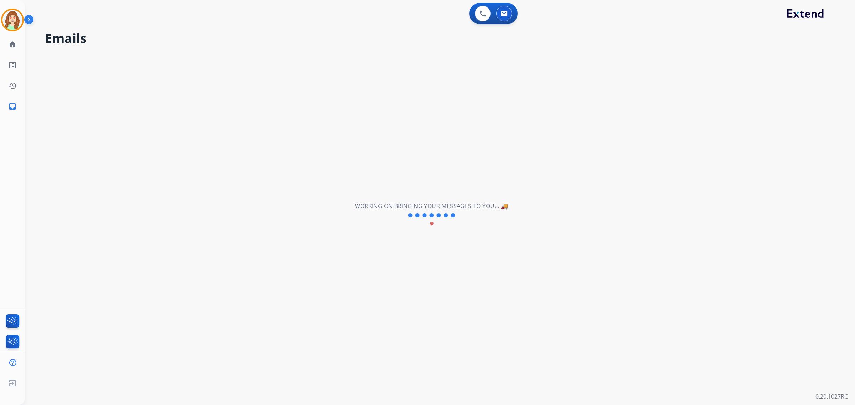
select select "**********"
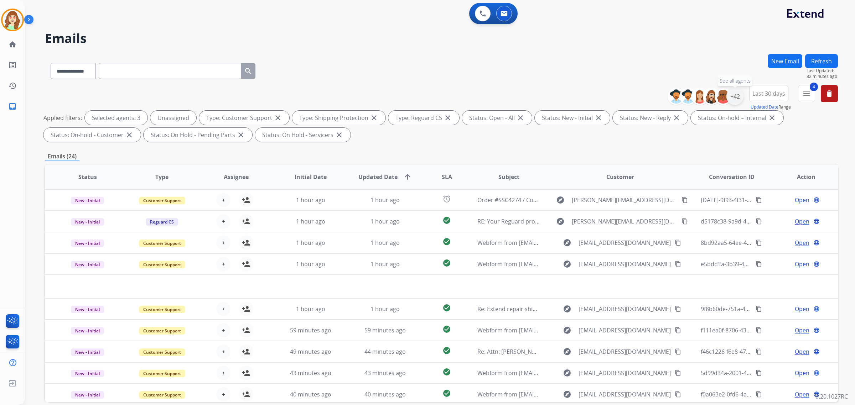
drag, startPoint x: 735, startPoint y: 93, endPoint x: 739, endPoint y: 92, distance: 4.3
click at [735, 93] on div "+42" at bounding box center [734, 96] width 17 height 17
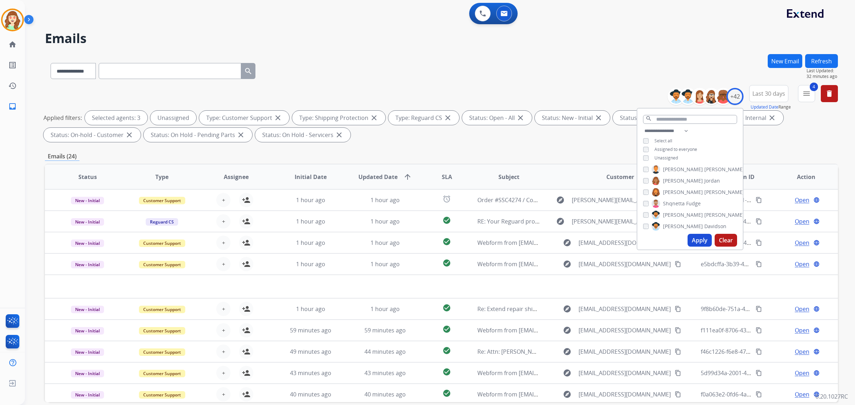
click at [699, 240] on button "Apply" at bounding box center [700, 240] width 24 height 13
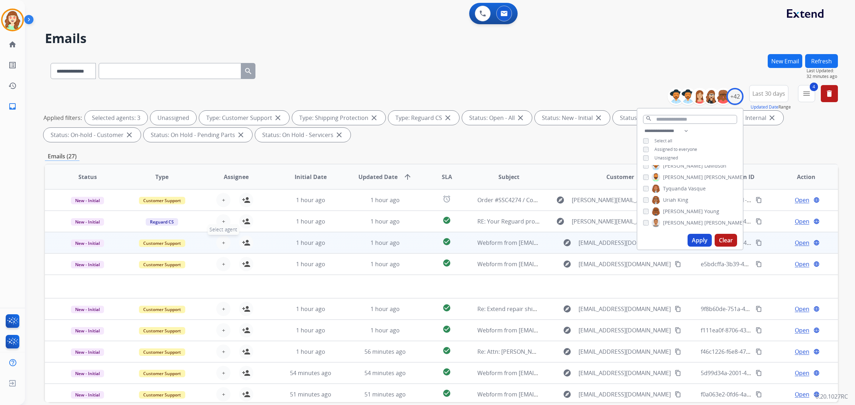
click at [222, 239] on span "+" at bounding box center [223, 243] width 3 height 9
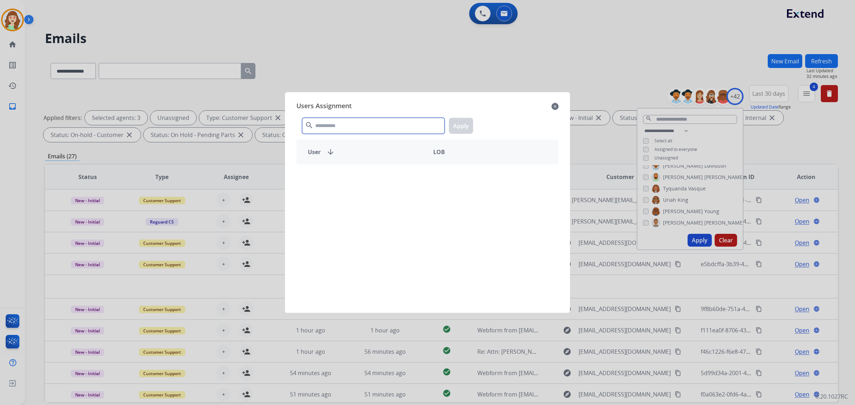
click at [336, 122] on input "text" at bounding box center [373, 126] width 143 height 16
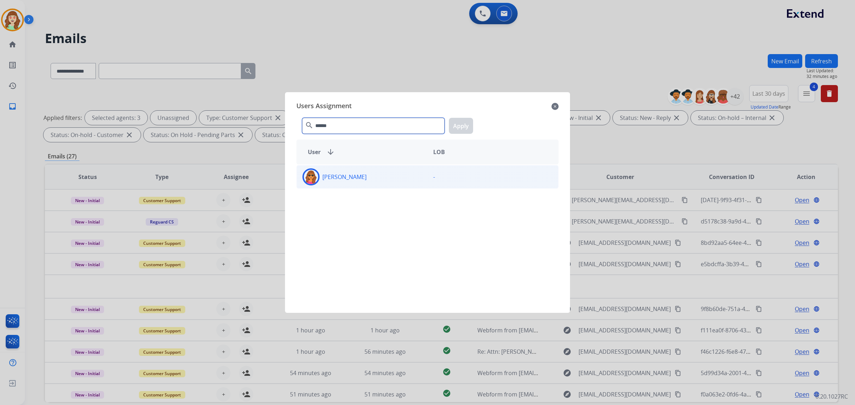
type input "******"
click at [381, 176] on div "[PERSON_NAME]" at bounding box center [362, 177] width 131 height 17
drag, startPoint x: 468, startPoint y: 128, endPoint x: 362, endPoint y: 143, distance: 107.9
click at [467, 128] on button "Apply" at bounding box center [461, 126] width 24 height 16
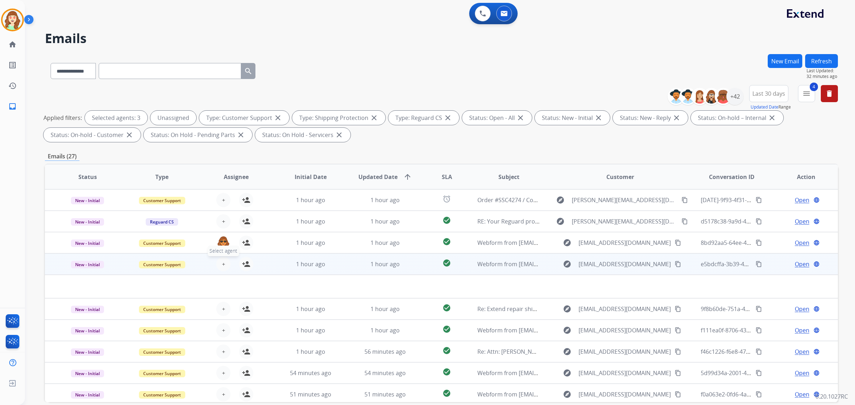
click at [222, 262] on span "+" at bounding box center [223, 264] width 3 height 9
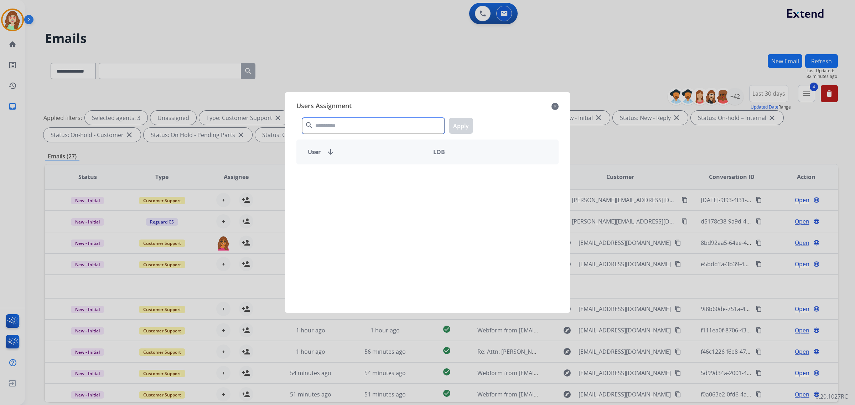
click at [356, 124] on input "text" at bounding box center [373, 126] width 143 height 16
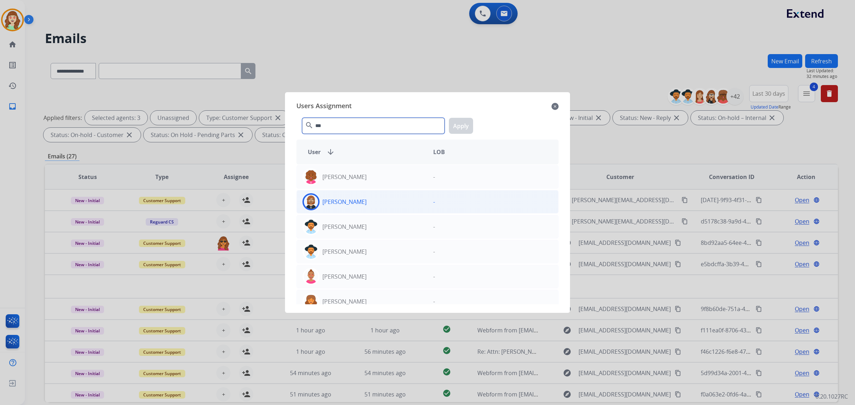
type input "***"
drag, startPoint x: 385, startPoint y: 210, endPoint x: 421, endPoint y: 150, distance: 70.1
click at [385, 209] on div "[PERSON_NAME]" at bounding box center [362, 201] width 131 height 17
click at [465, 126] on button "Apply" at bounding box center [461, 126] width 24 height 16
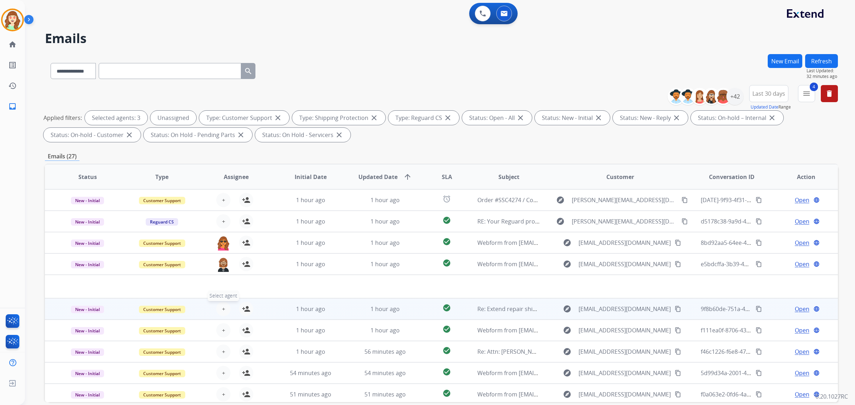
click at [218, 307] on button "+ Select agent" at bounding box center [223, 309] width 14 height 14
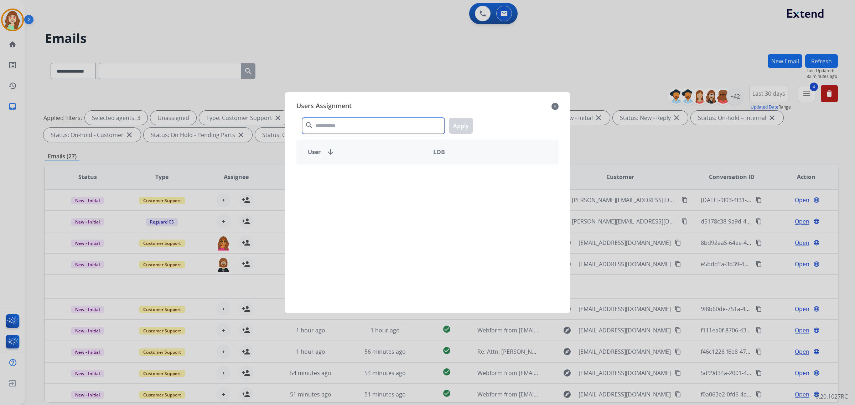
drag, startPoint x: 374, startPoint y: 121, endPoint x: 380, endPoint y: 125, distance: 7.2
click at [380, 125] on input "text" at bounding box center [373, 126] width 143 height 16
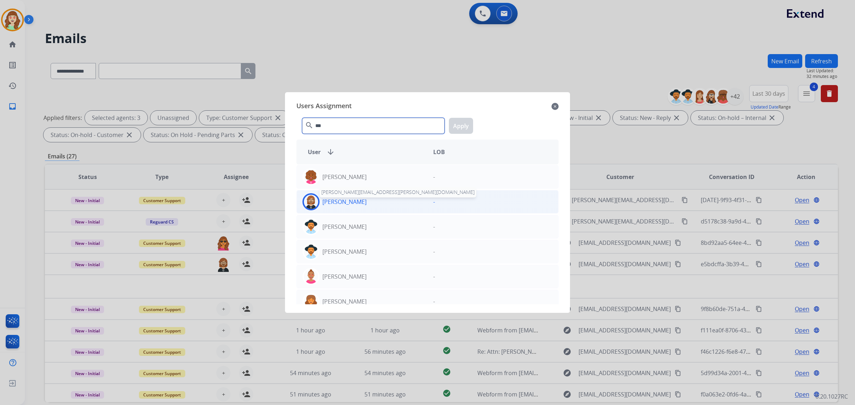
type input "***"
drag, startPoint x: 348, startPoint y: 201, endPoint x: 433, endPoint y: 131, distance: 109.8
click at [349, 200] on p "[PERSON_NAME]" at bounding box center [344, 202] width 44 height 9
click at [461, 133] on button "Apply" at bounding box center [461, 126] width 24 height 16
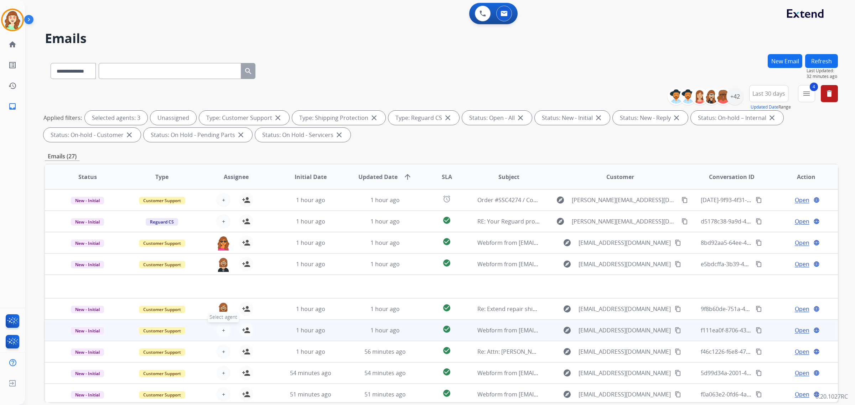
click at [224, 328] on button "+ Select agent" at bounding box center [223, 330] width 14 height 14
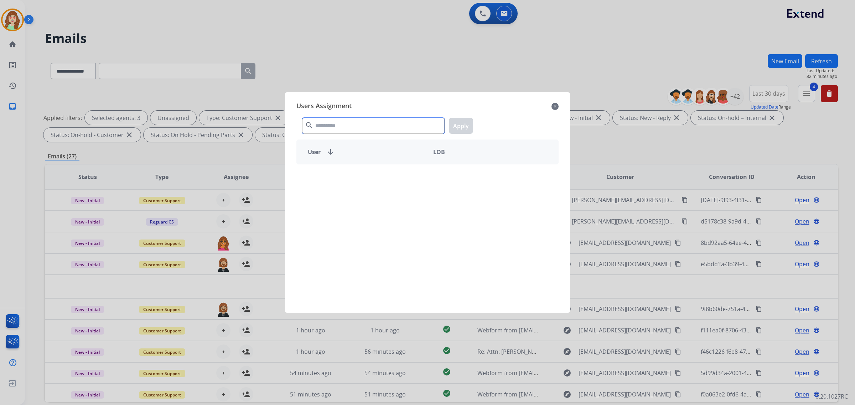
click at [369, 125] on input "text" at bounding box center [373, 126] width 143 height 16
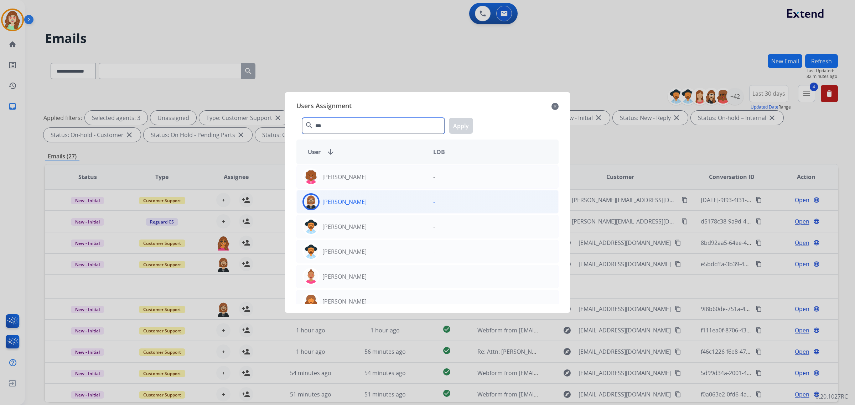
type input "***"
click at [368, 203] on div "[PERSON_NAME]" at bounding box center [362, 201] width 131 height 17
click at [465, 120] on button "Apply" at bounding box center [461, 126] width 24 height 16
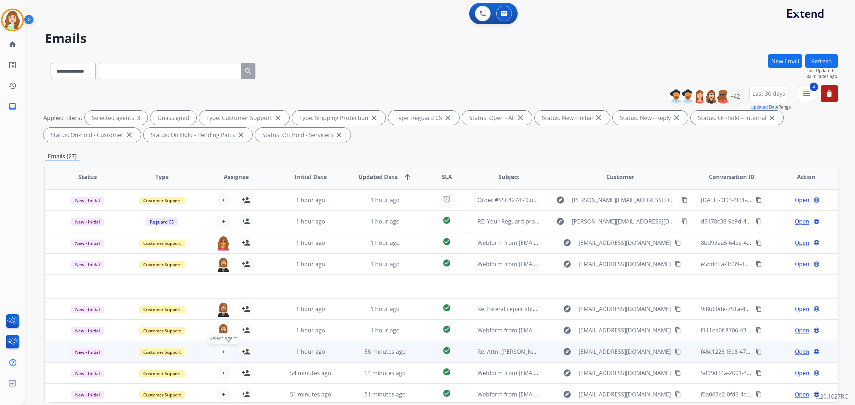
click at [221, 346] on button "+ Select agent" at bounding box center [223, 352] width 14 height 14
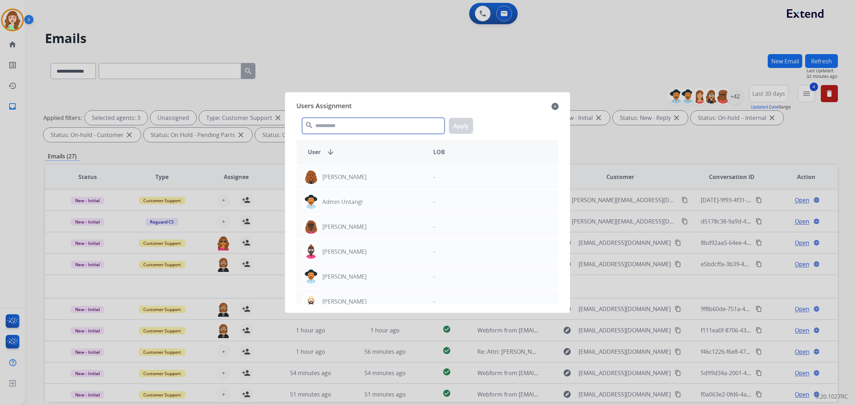
click at [398, 125] on input "text" at bounding box center [373, 126] width 143 height 16
click at [346, 127] on input "text" at bounding box center [373, 126] width 143 height 16
click at [366, 125] on input "text" at bounding box center [373, 126] width 143 height 16
click at [364, 117] on div "search Apply" at bounding box center [427, 124] width 262 height 25
click at [357, 124] on input "text" at bounding box center [373, 126] width 143 height 16
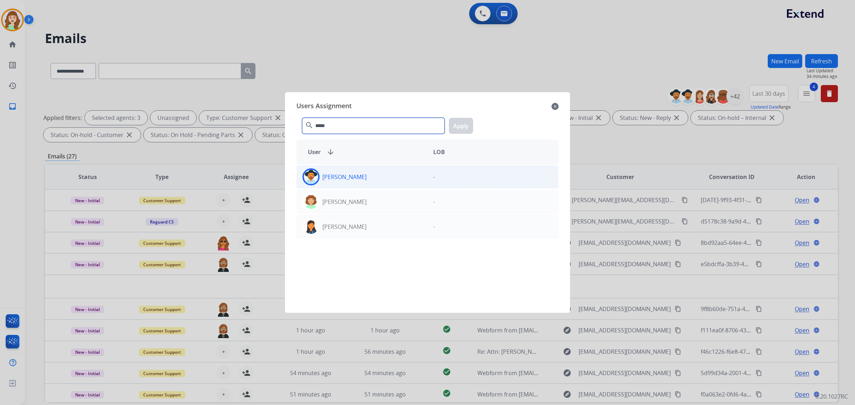
type input "*****"
click at [379, 170] on div "[PERSON_NAME]" at bounding box center [362, 177] width 131 height 17
click at [462, 124] on button "Apply" at bounding box center [461, 126] width 24 height 16
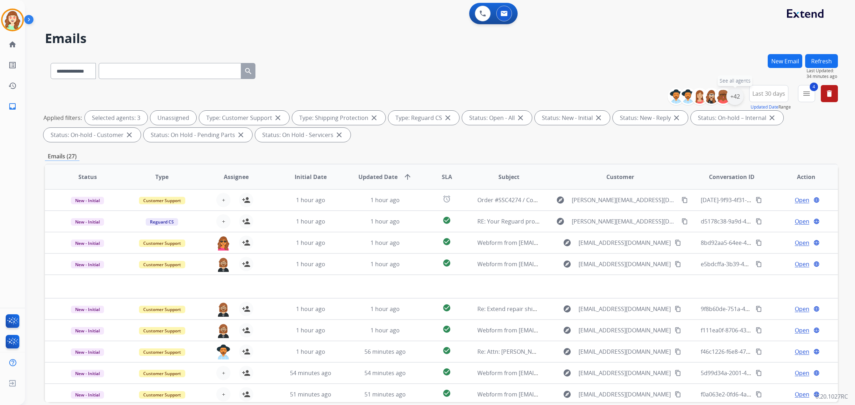
click at [731, 98] on div "+42" at bounding box center [734, 96] width 17 height 17
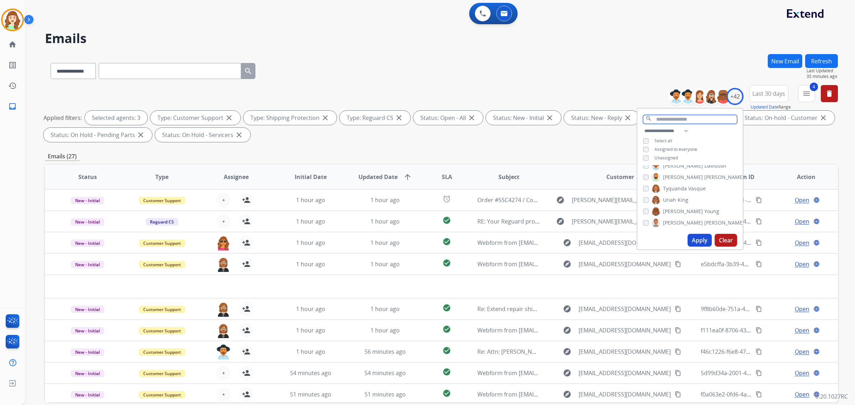
click at [668, 115] on input "text" at bounding box center [690, 119] width 94 height 9
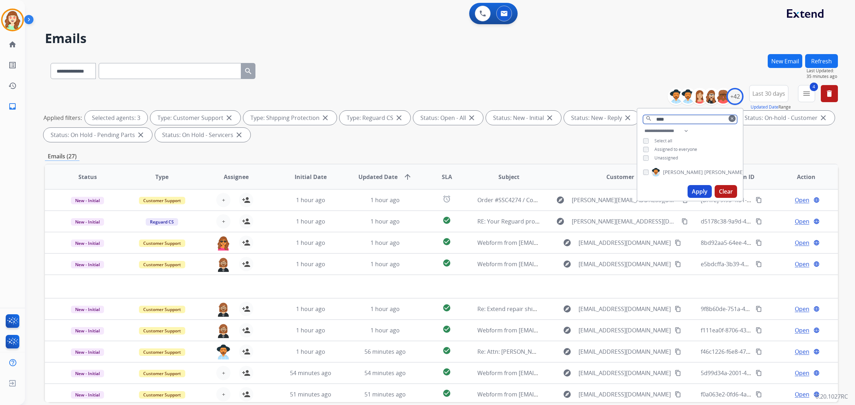
type input "****"
click at [700, 193] on button "Apply" at bounding box center [700, 191] width 24 height 13
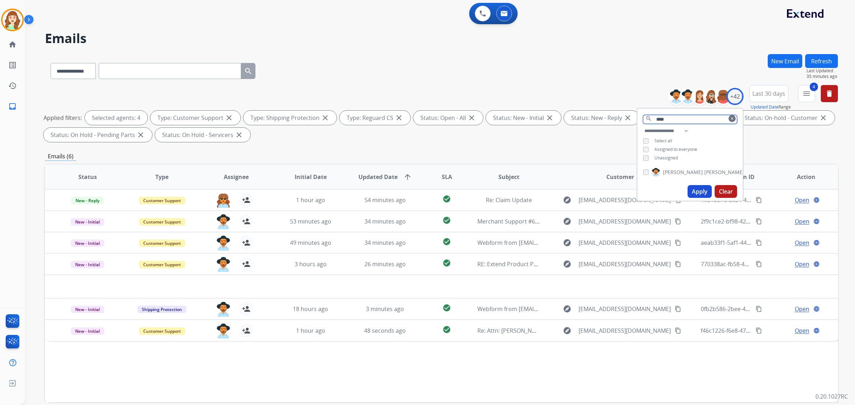
drag, startPoint x: 692, startPoint y: 121, endPoint x: 554, endPoint y: 125, distance: 137.6
click at [560, 125] on div "**********" at bounding box center [441, 115] width 793 height 60
click at [733, 95] on div "+42" at bounding box center [734, 96] width 17 height 17
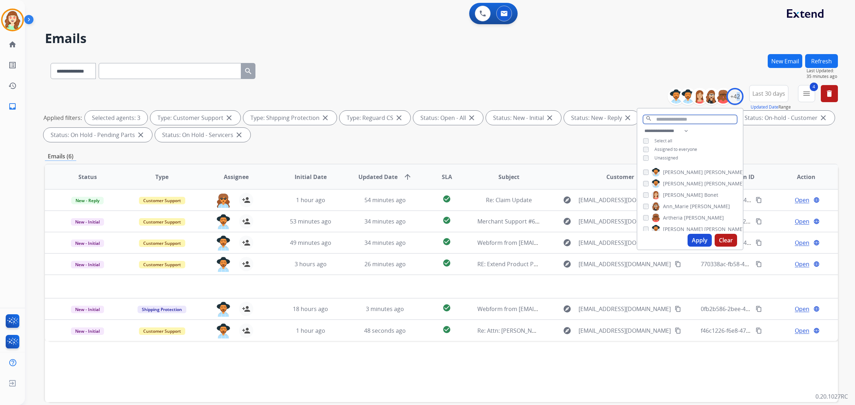
click at [683, 120] on input "text" at bounding box center [690, 119] width 94 height 9
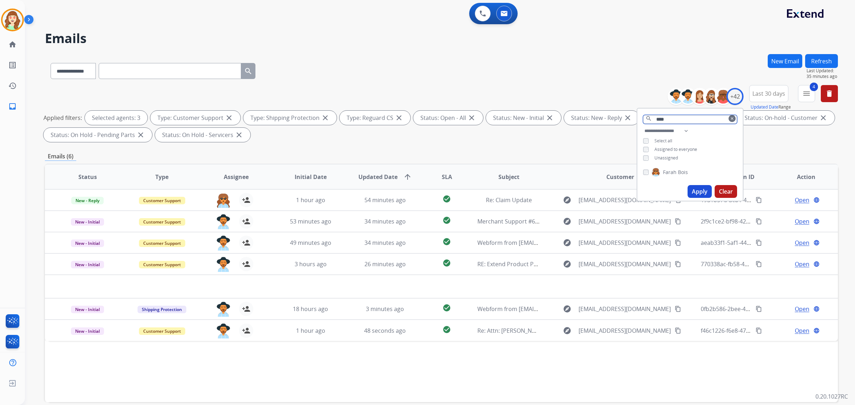
type input "****"
click at [699, 189] on button "Apply" at bounding box center [700, 191] width 24 height 13
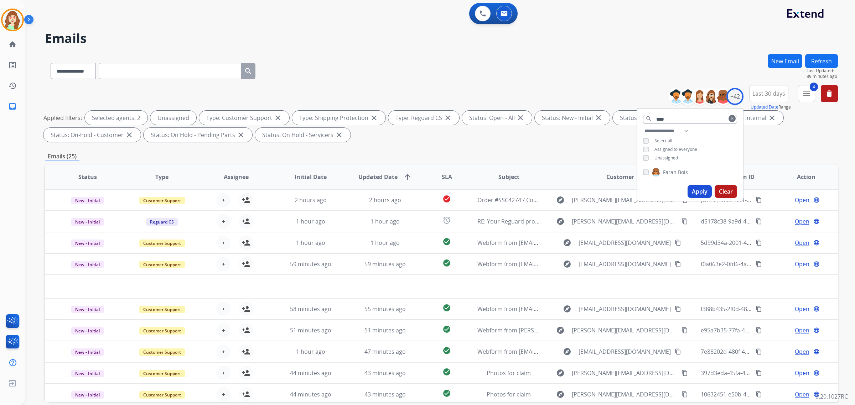
scroll to position [34, 0]
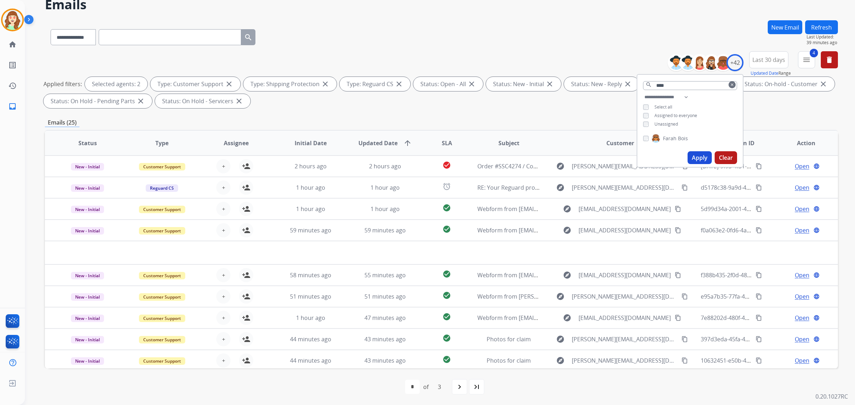
click at [704, 155] on button "Apply" at bounding box center [700, 157] width 24 height 13
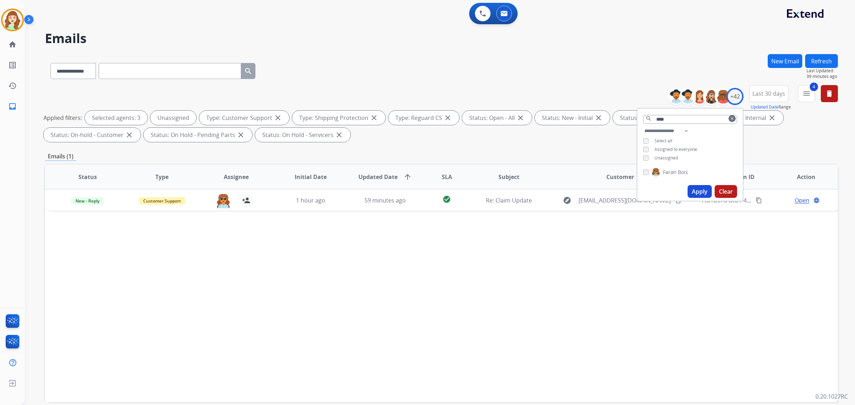
click at [695, 188] on button "Apply" at bounding box center [700, 191] width 24 height 13
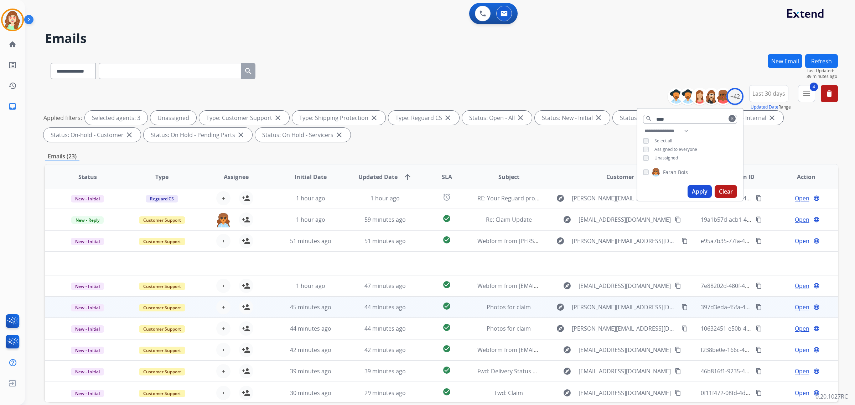
scroll to position [24, 0]
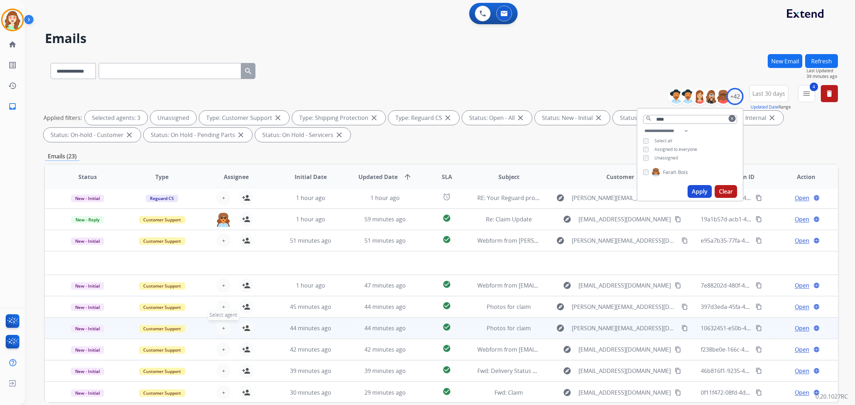
click at [216, 327] on button "+ Select agent" at bounding box center [223, 328] width 14 height 14
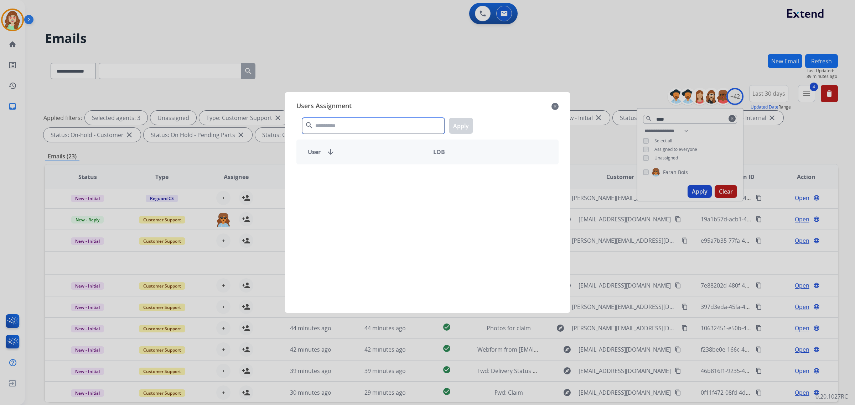
click at [359, 129] on input "text" at bounding box center [373, 126] width 143 height 16
type input "*****"
click at [374, 161] on div "User arrow_downward LOB" at bounding box center [427, 152] width 262 height 25
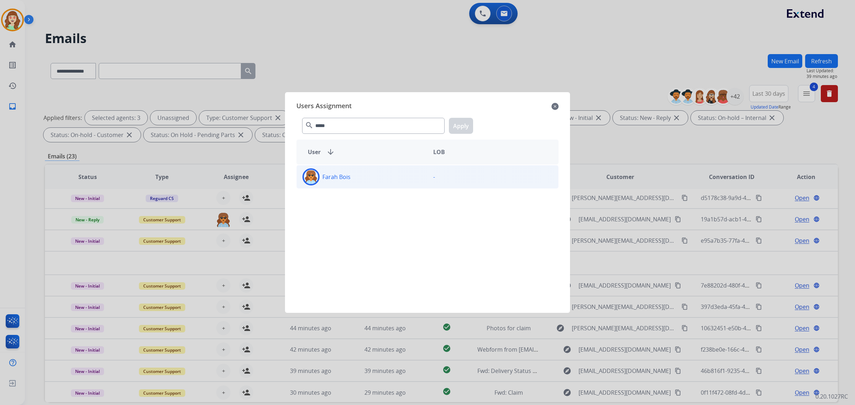
drag, startPoint x: 378, startPoint y: 177, endPoint x: 401, endPoint y: 170, distance: 24.0
click at [382, 177] on div "Farah Bois" at bounding box center [362, 177] width 131 height 17
click at [464, 129] on button "Apply" at bounding box center [461, 126] width 24 height 16
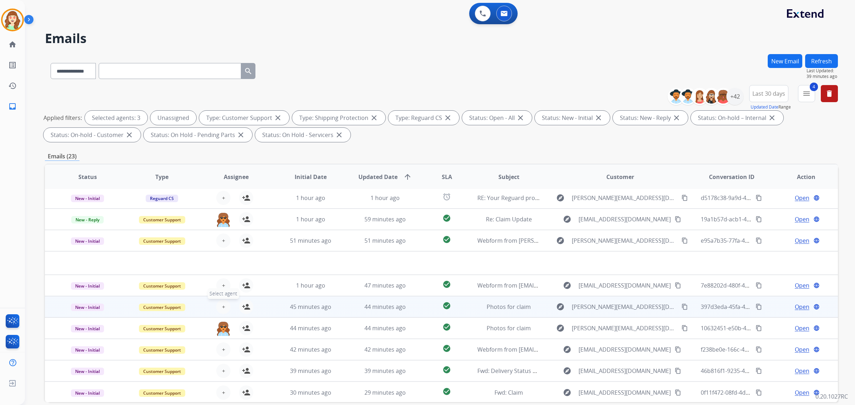
click at [222, 301] on button "+ Select agent" at bounding box center [223, 307] width 14 height 14
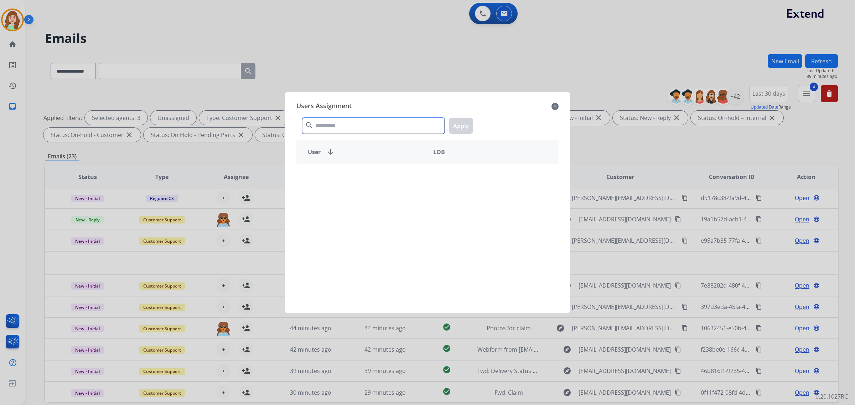
click at [404, 122] on input "text" at bounding box center [373, 126] width 143 height 16
type input "*****"
click at [360, 178] on div "Farah Bois" at bounding box center [362, 177] width 131 height 17
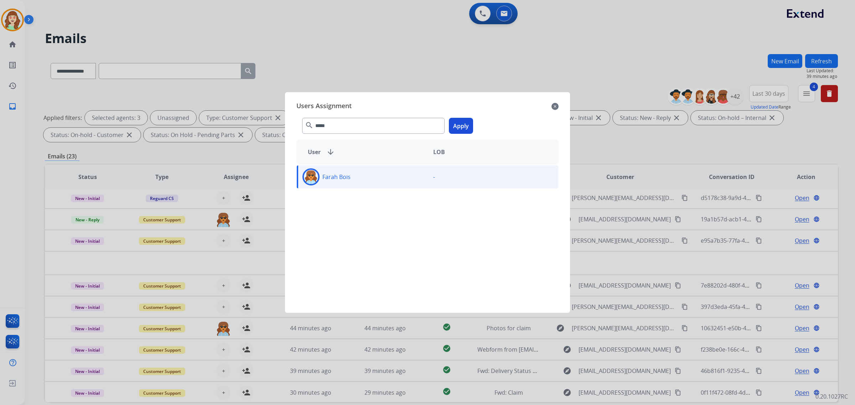
click at [450, 127] on button "Apply" at bounding box center [461, 126] width 24 height 16
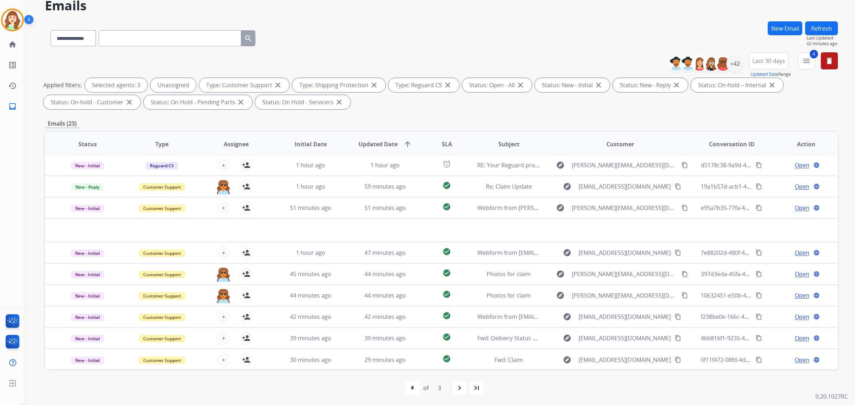
scroll to position [34, 0]
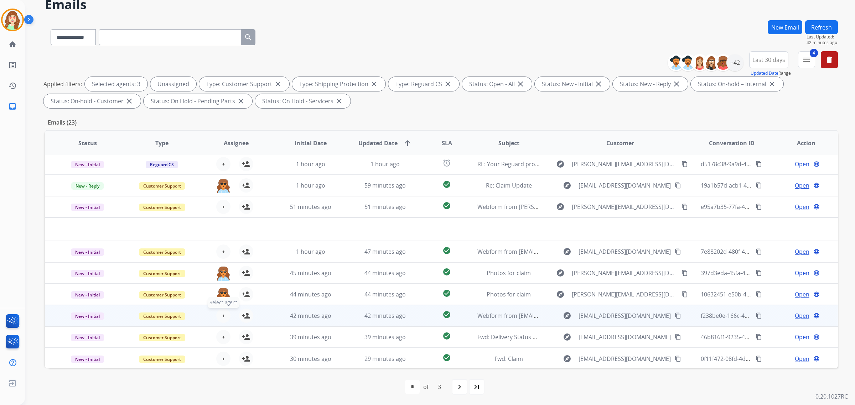
click at [223, 315] on span "+" at bounding box center [223, 316] width 3 height 9
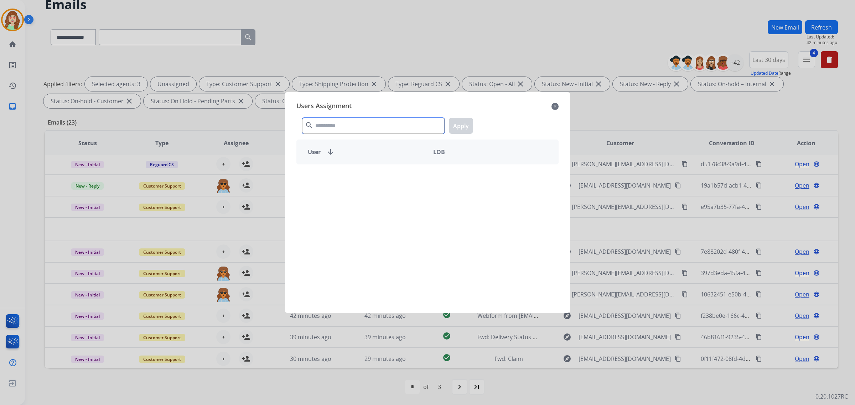
click at [410, 123] on input "text" at bounding box center [373, 126] width 143 height 16
type input "*****"
click at [374, 177] on div "Farah Bois" at bounding box center [362, 177] width 131 height 17
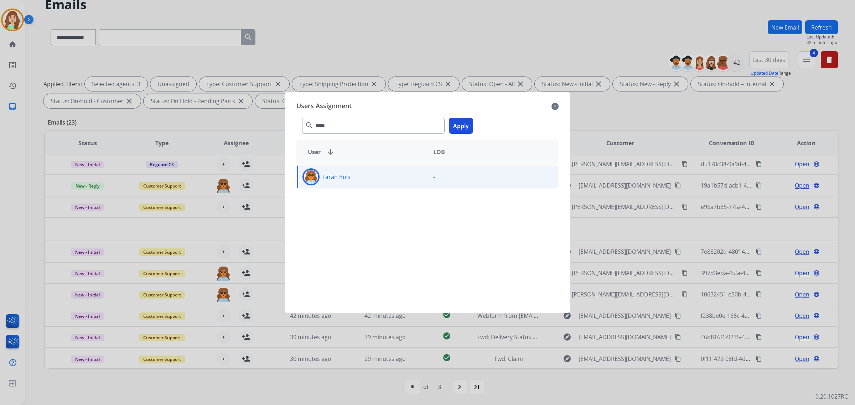
drag, startPoint x: 467, startPoint y: 120, endPoint x: 489, endPoint y: 113, distance: 23.3
click at [466, 120] on button "Apply" at bounding box center [461, 126] width 24 height 16
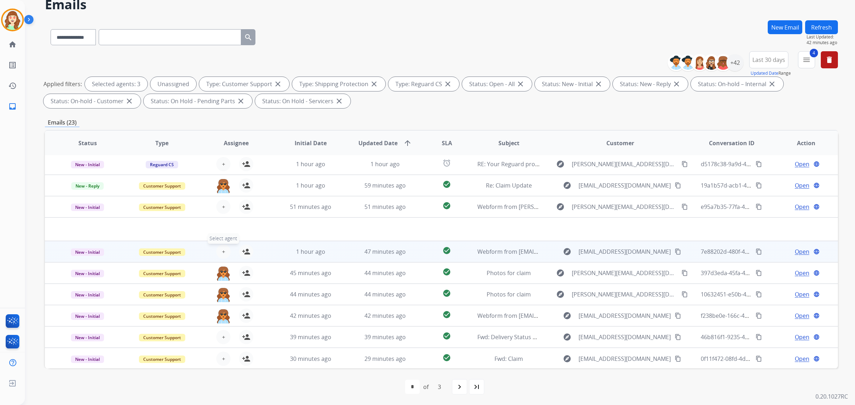
click at [222, 249] on span "+" at bounding box center [223, 252] width 3 height 9
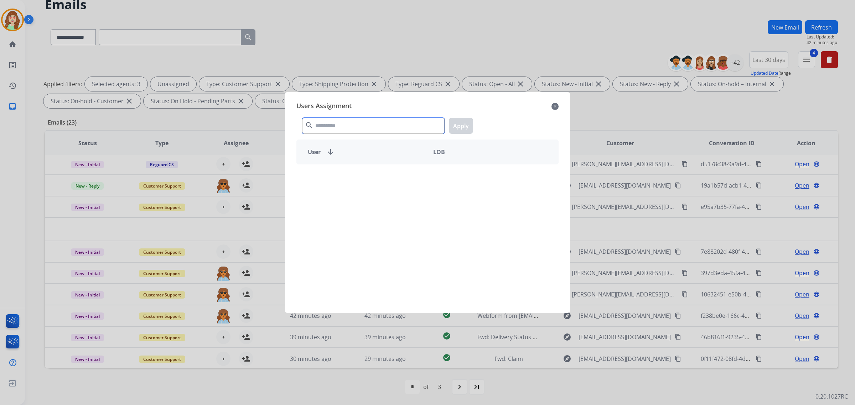
click at [380, 121] on input "text" at bounding box center [373, 126] width 143 height 16
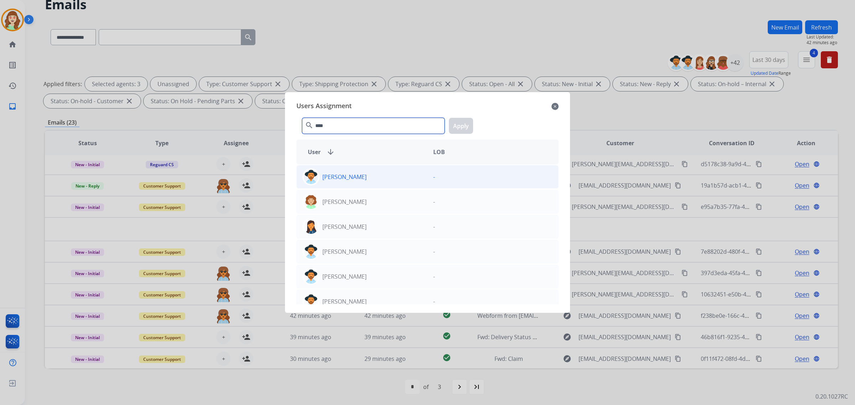
type input "****"
click at [359, 172] on div "[PERSON_NAME]" at bounding box center [362, 177] width 131 height 17
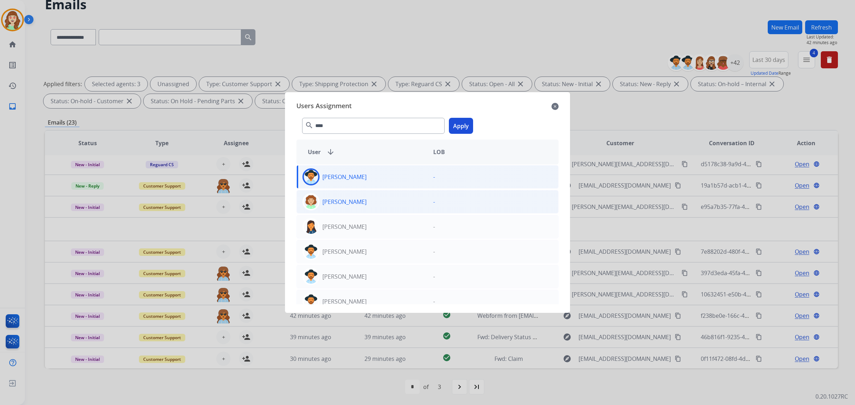
drag, startPoint x: 459, startPoint y: 125, endPoint x: 337, endPoint y: 201, distance: 143.1
click at [459, 125] on button "Apply" at bounding box center [461, 126] width 24 height 16
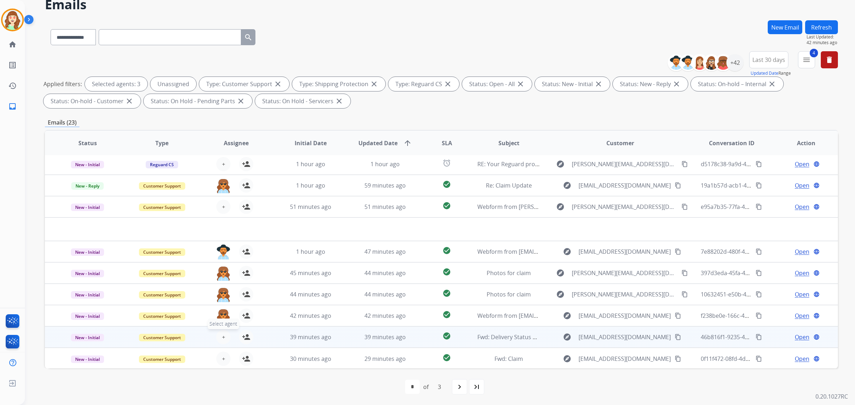
click at [222, 333] on span "+" at bounding box center [223, 337] width 3 height 9
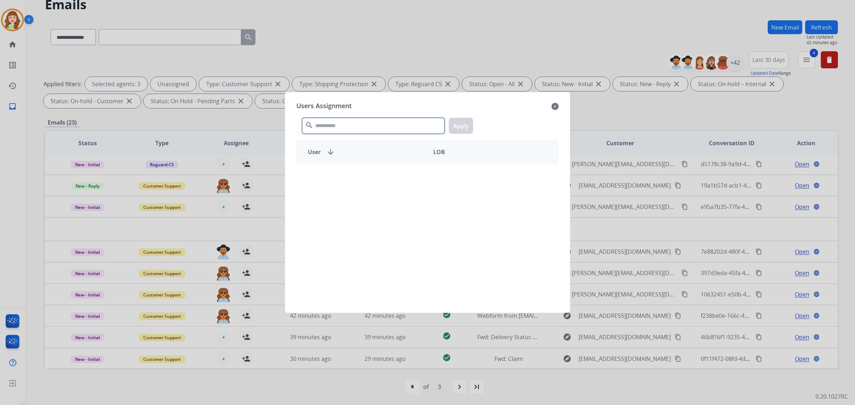
click at [357, 122] on input "text" at bounding box center [373, 126] width 143 height 16
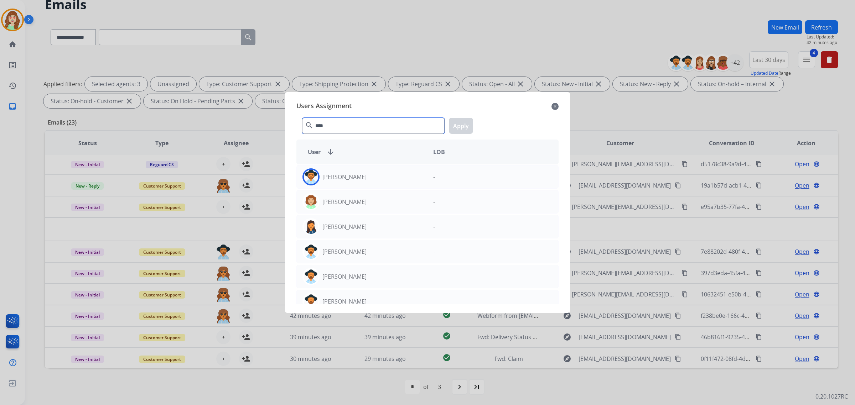
type input "****"
click at [367, 175] on div "[PERSON_NAME]" at bounding box center [362, 177] width 131 height 17
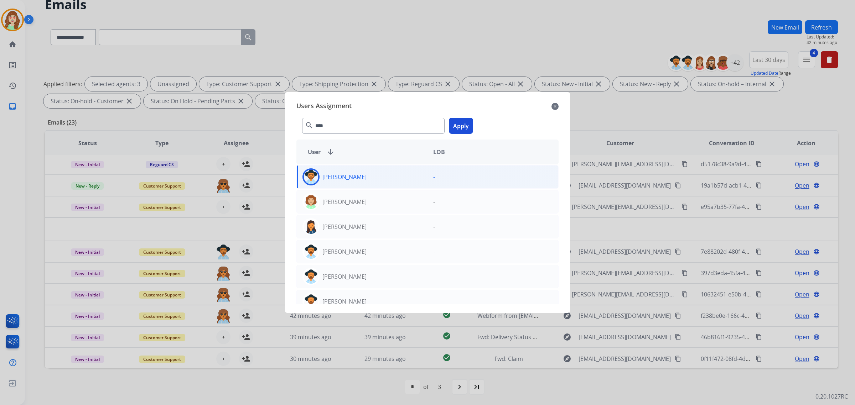
click at [460, 127] on button "Apply" at bounding box center [461, 126] width 24 height 16
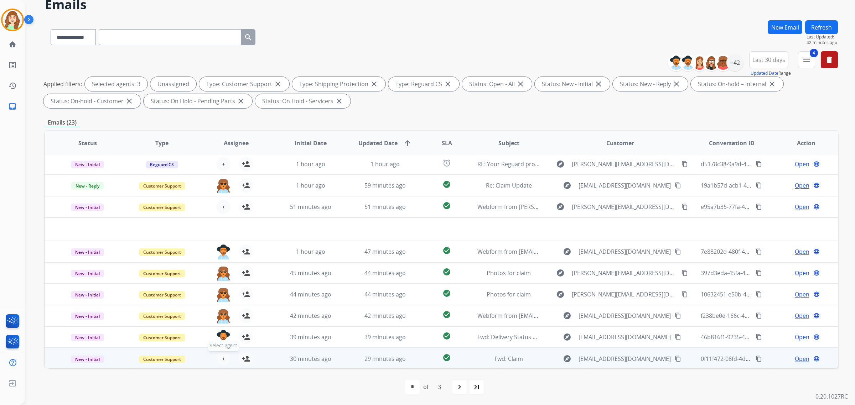
click at [222, 356] on span "+" at bounding box center [223, 359] width 3 height 9
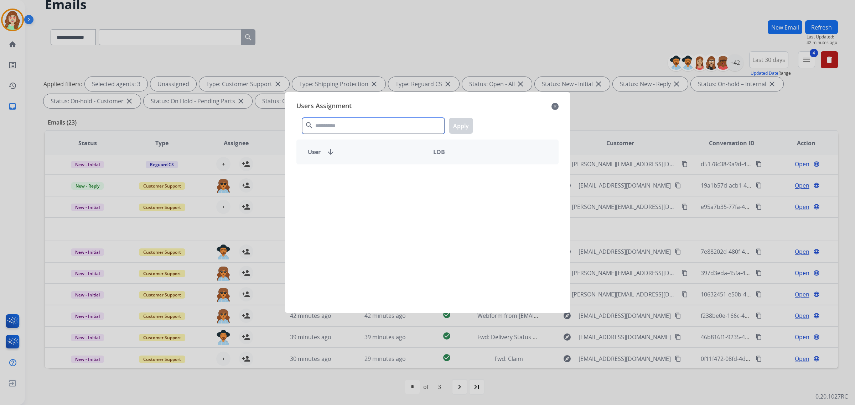
click at [315, 128] on input "text" at bounding box center [373, 126] width 143 height 16
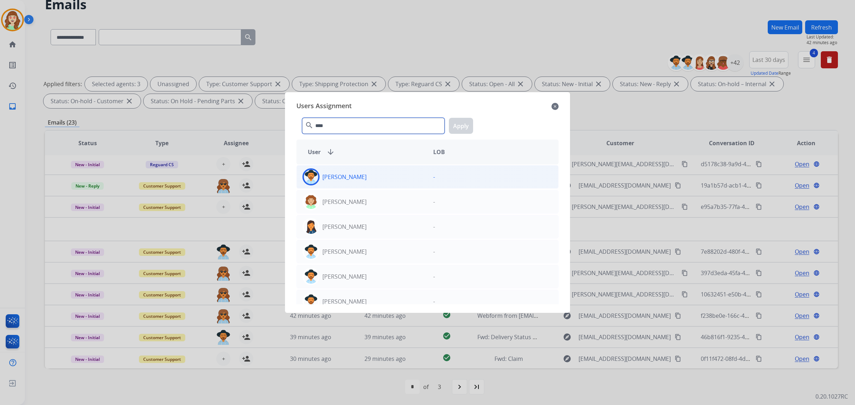
type input "****"
click at [389, 177] on div "[PERSON_NAME]" at bounding box center [362, 177] width 131 height 17
click at [466, 127] on button "Apply" at bounding box center [461, 126] width 24 height 16
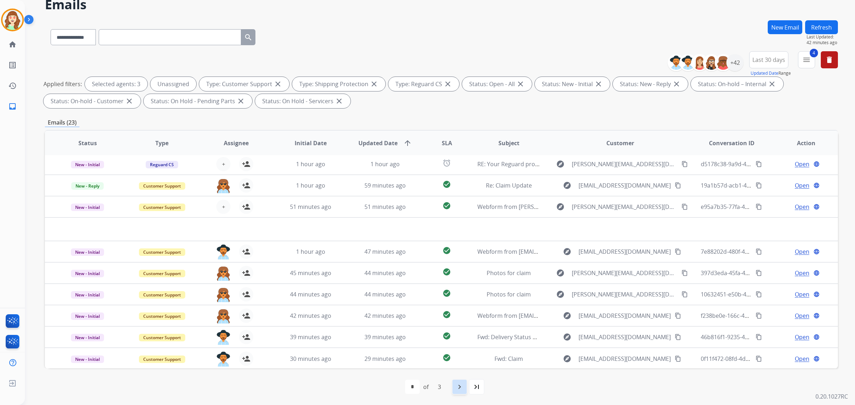
click at [460, 383] on mat-icon "navigate_next" at bounding box center [459, 387] width 9 height 9
select select "*"
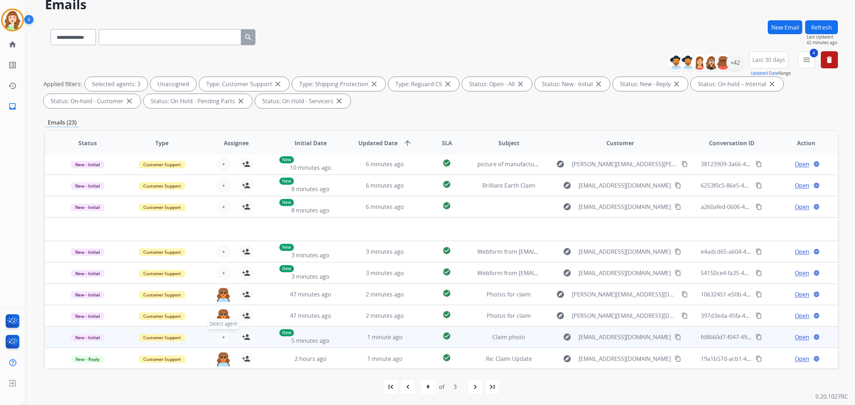
click at [222, 337] on span "+" at bounding box center [223, 337] width 3 height 9
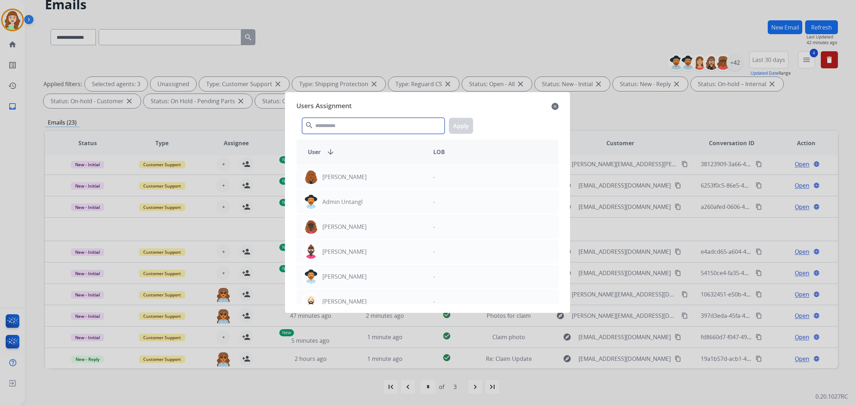
click at [345, 130] on input "text" at bounding box center [373, 126] width 143 height 16
type input "****"
click at [387, 174] on div "[PERSON_NAME]" at bounding box center [362, 177] width 131 height 17
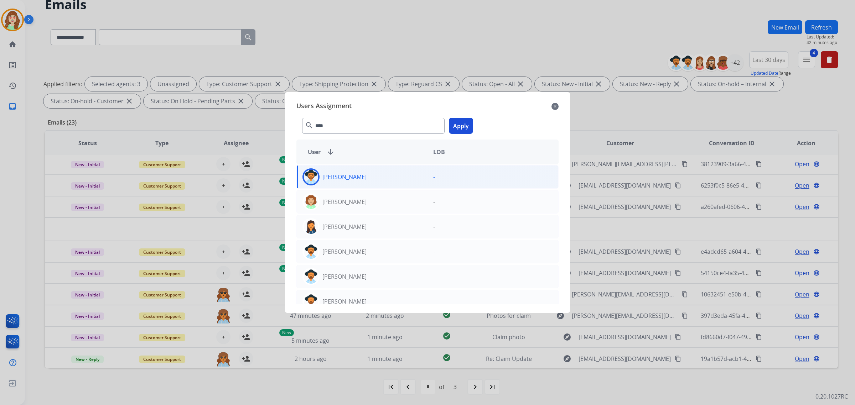
click at [462, 124] on button "Apply" at bounding box center [461, 126] width 24 height 16
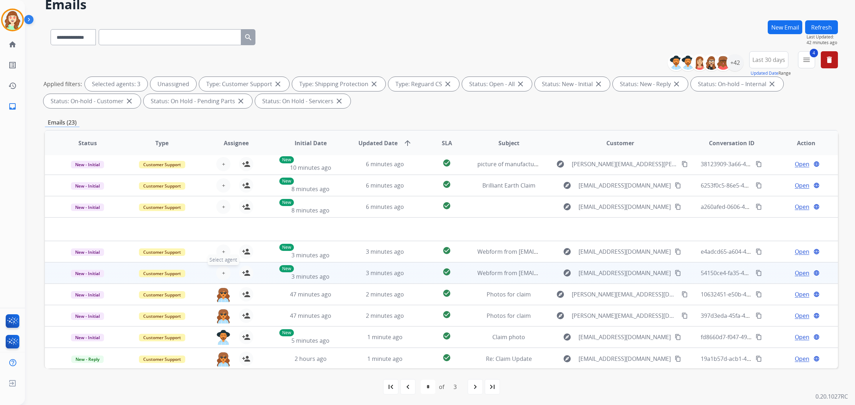
click at [223, 272] on span "+" at bounding box center [223, 273] width 3 height 9
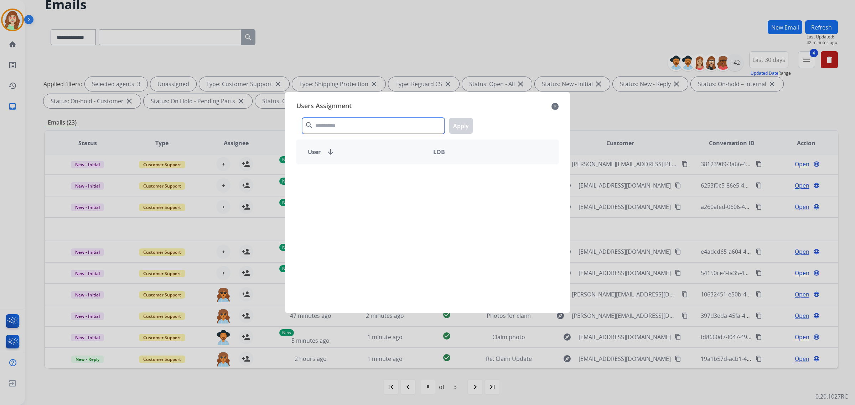
click at [356, 129] on input "text" at bounding box center [373, 126] width 143 height 16
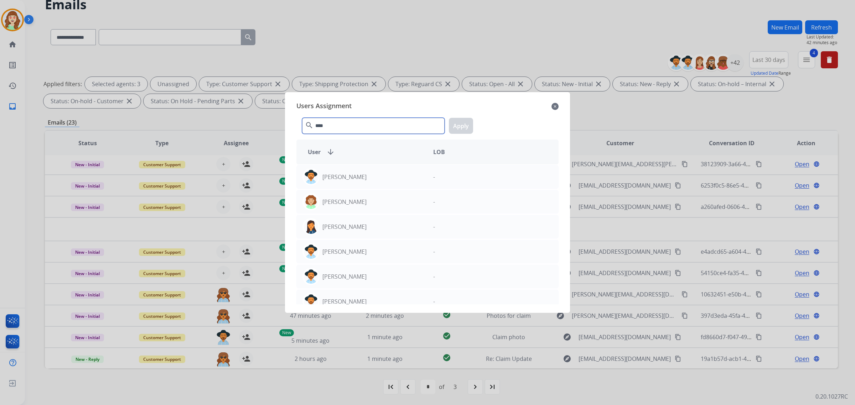
type input "****"
click at [397, 189] on div "[PERSON_NAME] - [PERSON_NAME] - [PERSON_NAME] - [PERSON_NAME] - [PERSON_NAME] -…" at bounding box center [427, 235] width 262 height 140
drag, startPoint x: 395, startPoint y: 175, endPoint x: 456, endPoint y: 138, distance: 71.9
click at [398, 173] on div "[PERSON_NAME]" at bounding box center [362, 177] width 131 height 17
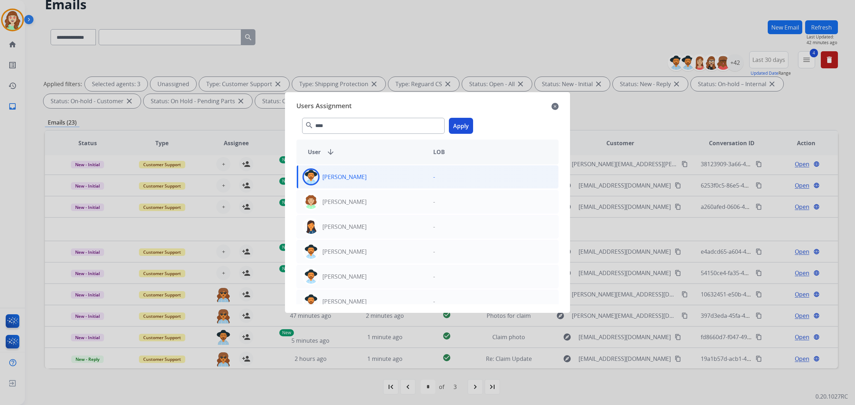
click at [456, 129] on button "Apply" at bounding box center [461, 126] width 24 height 16
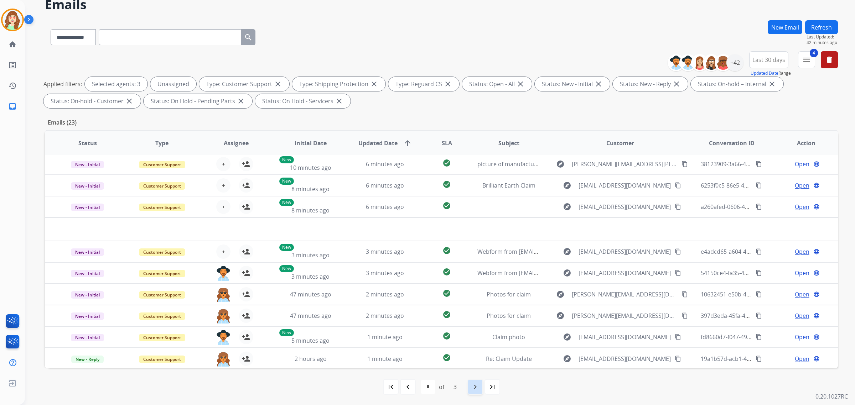
click at [477, 386] on mat-icon "navigate_next" at bounding box center [475, 387] width 9 height 9
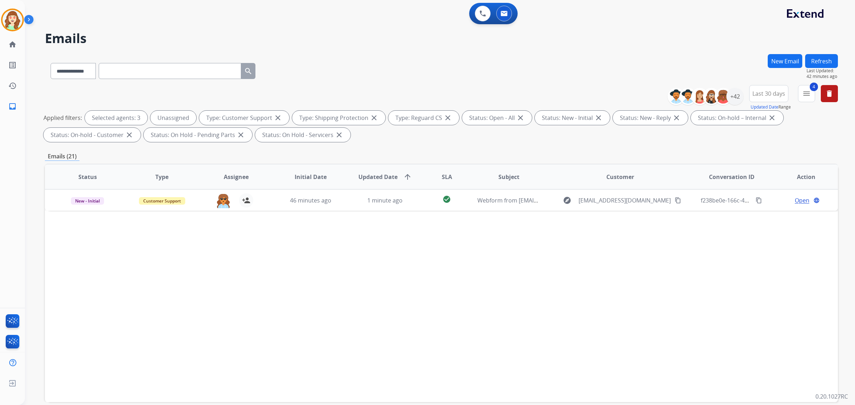
scroll to position [0, 0]
click at [729, 99] on img at bounding box center [723, 96] width 14 height 14
select select "*"
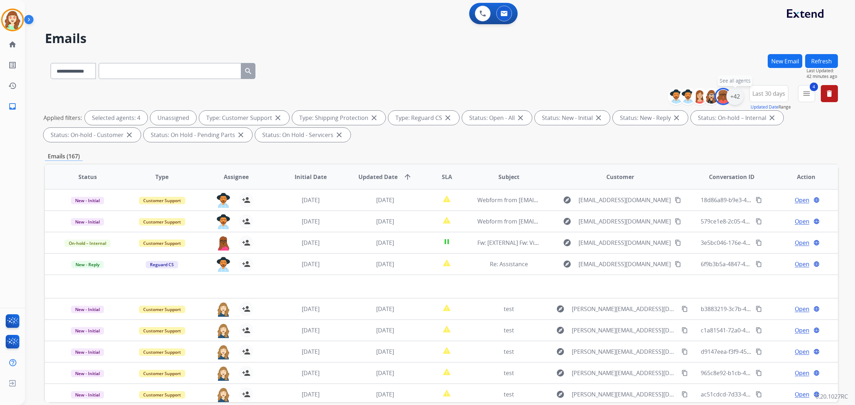
click at [730, 100] on div "+42" at bounding box center [734, 96] width 17 height 17
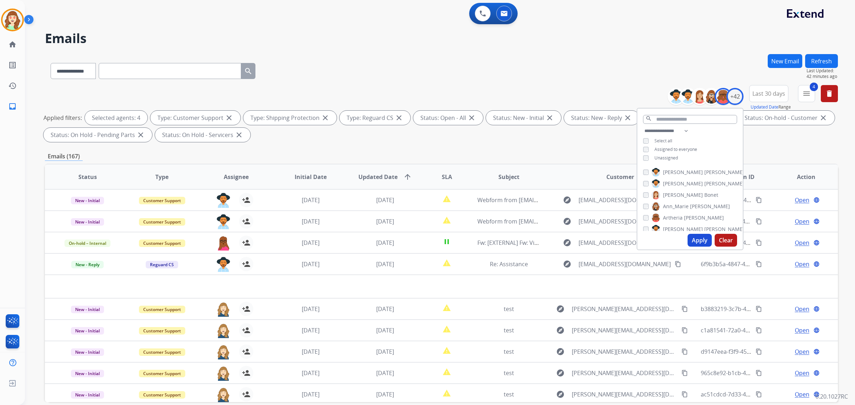
click at [699, 242] on button "Apply" at bounding box center [700, 240] width 24 height 13
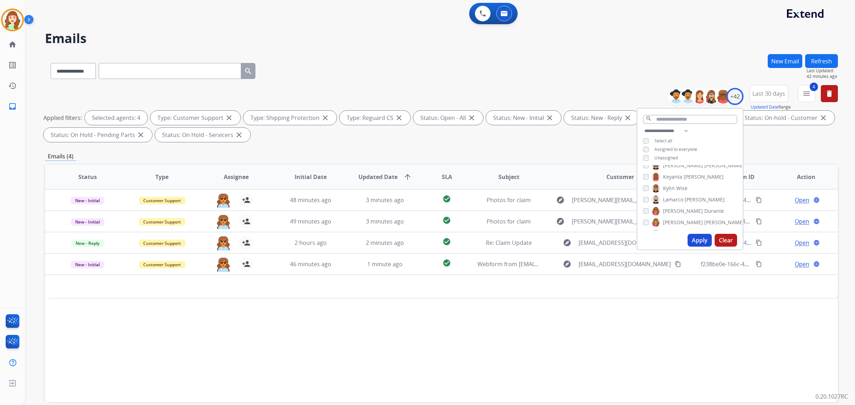
scroll to position [356, 0]
click at [672, 119] on input "text" at bounding box center [690, 119] width 94 height 9
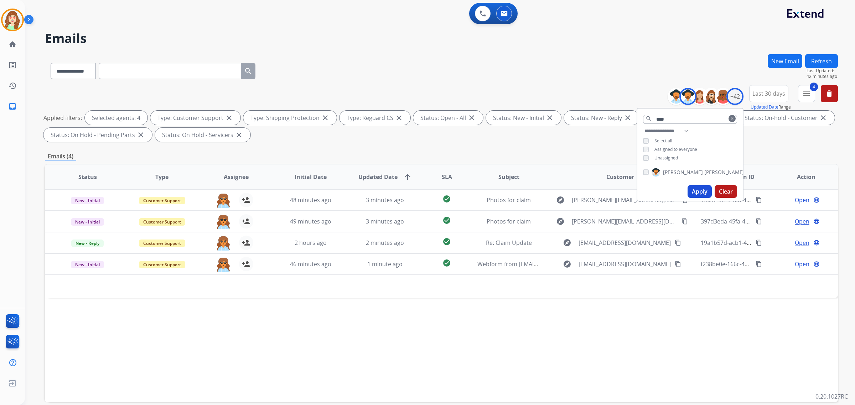
click at [701, 189] on button "Apply" at bounding box center [700, 191] width 24 height 13
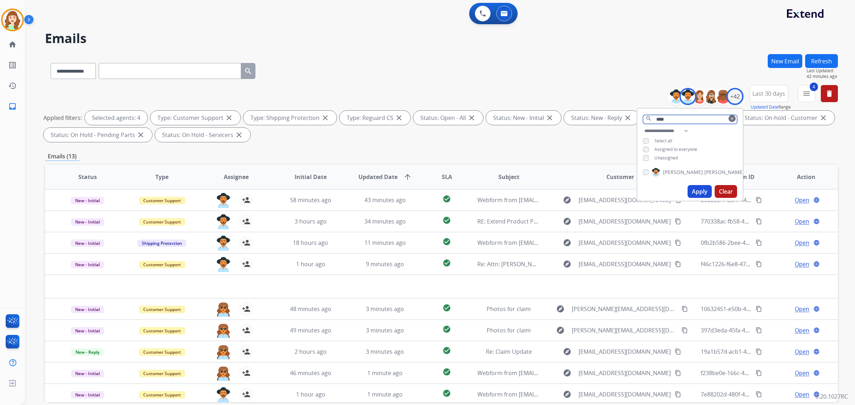
drag, startPoint x: 679, startPoint y: 121, endPoint x: 567, endPoint y: 119, distance: 112.3
click at [567, 119] on div "**********" at bounding box center [441, 115] width 793 height 60
click at [734, 100] on div "+42" at bounding box center [734, 96] width 17 height 17
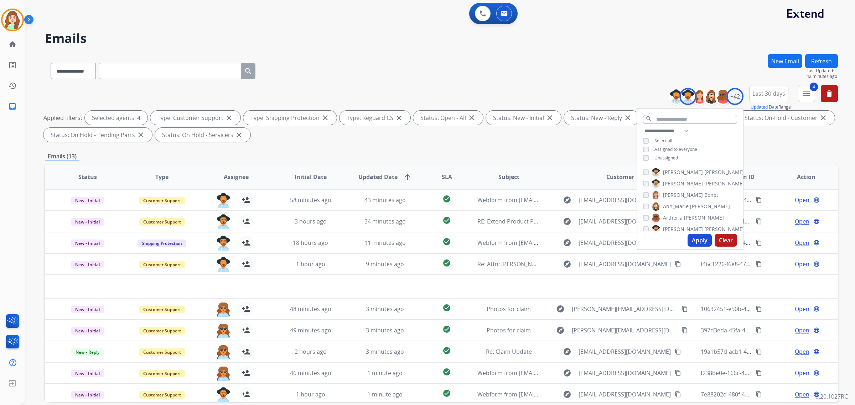
scroll to position [89, 0]
click at [669, 118] on input "text" at bounding box center [690, 119] width 94 height 9
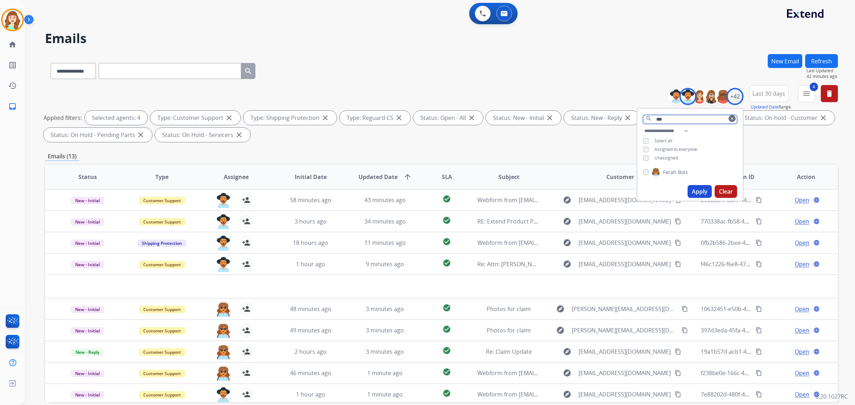
type input "***"
click at [702, 189] on button "Apply" at bounding box center [700, 191] width 24 height 13
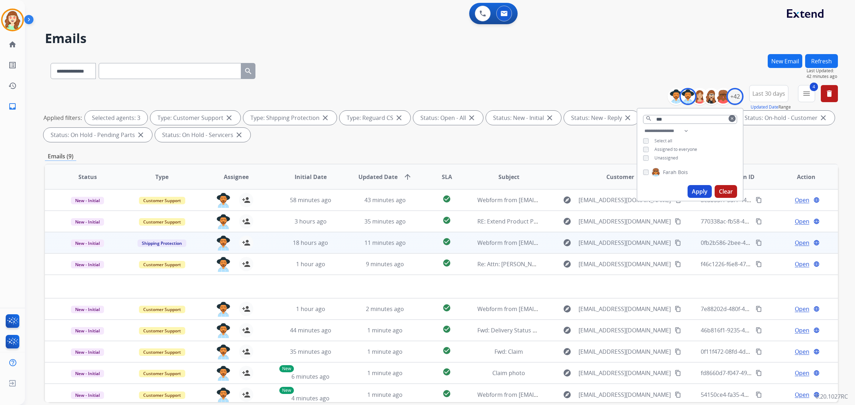
scroll to position [2, 0]
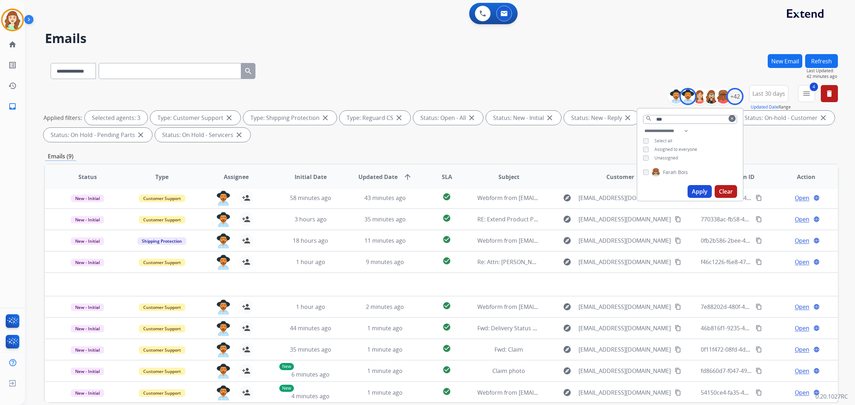
click at [648, 156] on div "Unassigned" at bounding box center [660, 158] width 35 height 6
click at [697, 191] on button "Apply" at bounding box center [700, 191] width 24 height 13
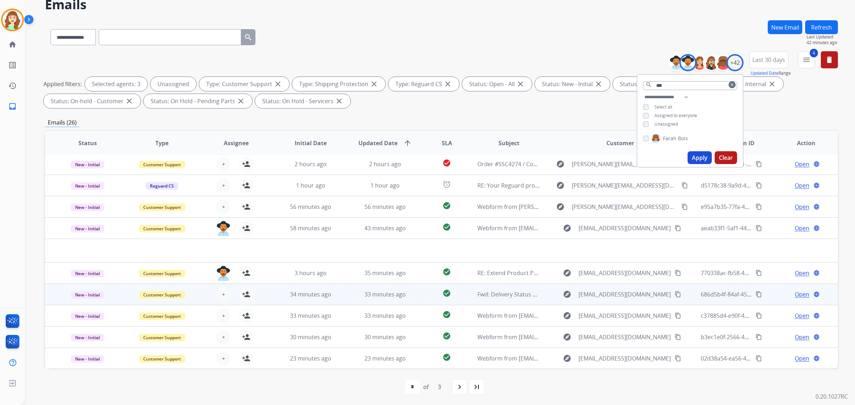
scroll to position [24, 0]
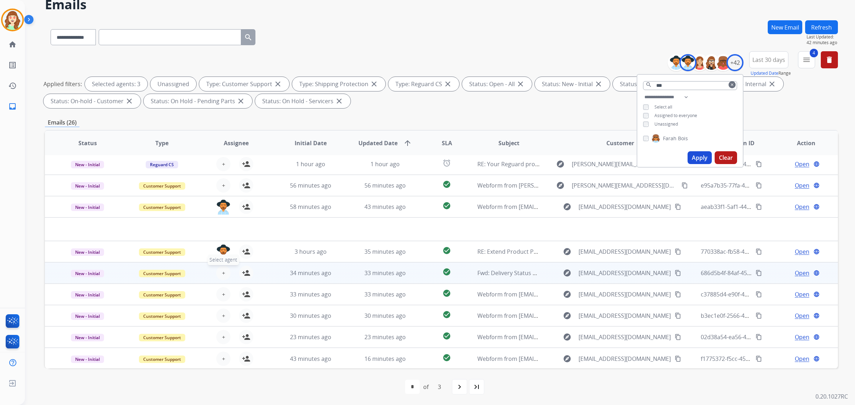
click at [222, 266] on button "+ Select agent" at bounding box center [223, 273] width 14 height 14
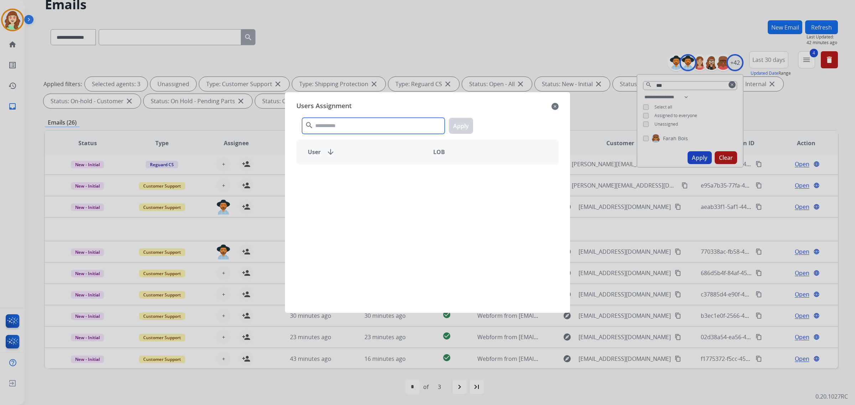
click at [373, 123] on input "text" at bounding box center [373, 126] width 143 height 16
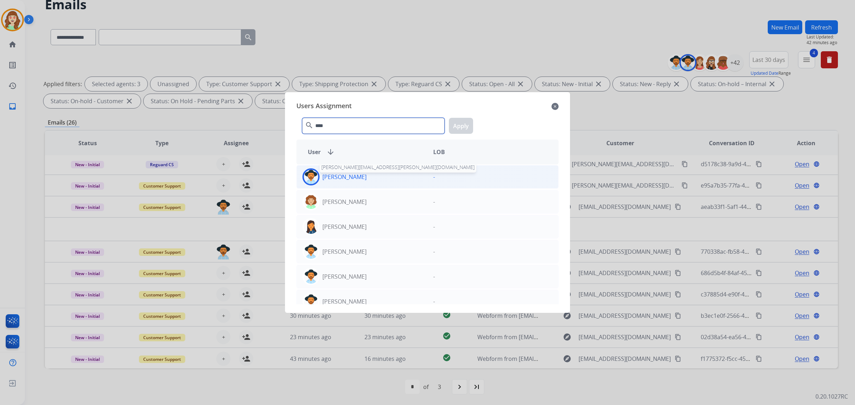
type input "****"
click at [352, 180] on p "[PERSON_NAME]" at bounding box center [344, 177] width 44 height 9
click at [456, 129] on button "Apply" at bounding box center [461, 126] width 24 height 16
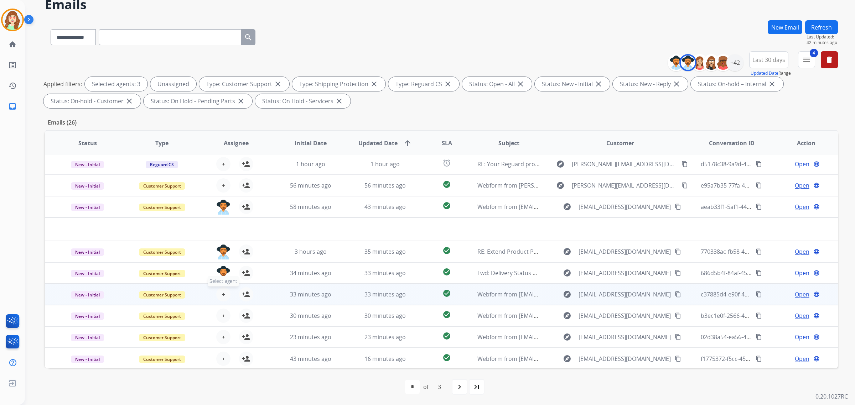
click at [223, 295] on span "+" at bounding box center [223, 294] width 3 height 9
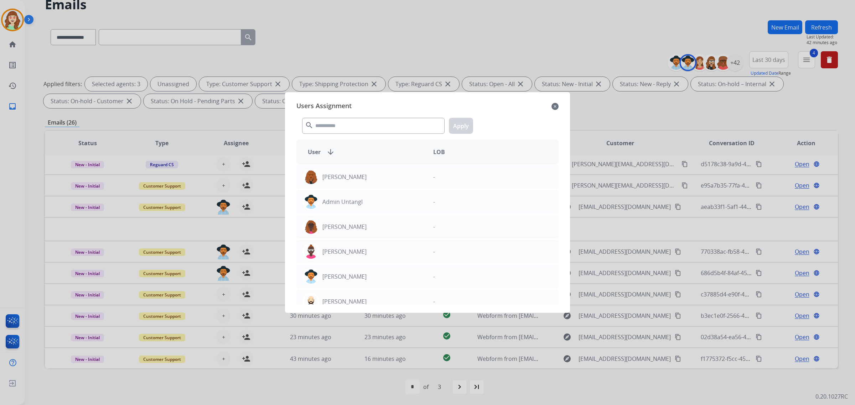
click at [375, 100] on div "Users Assignment close search Apply User arrow_downward LOB [PERSON_NAME] - Adm…" at bounding box center [428, 202] width 274 height 209
click at [357, 126] on input "text" at bounding box center [373, 126] width 143 height 16
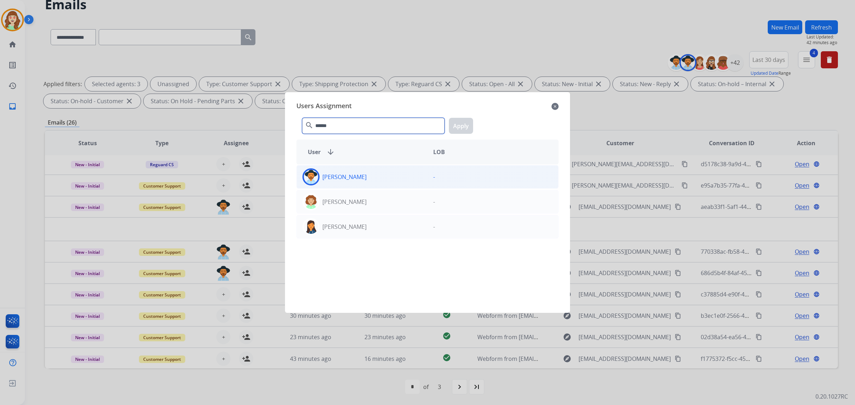
type input "******"
drag, startPoint x: 381, startPoint y: 178, endPoint x: 474, endPoint y: 138, distance: 101.5
click at [382, 178] on div "[PERSON_NAME]" at bounding box center [362, 177] width 131 height 17
click at [466, 128] on button "Apply" at bounding box center [461, 126] width 24 height 16
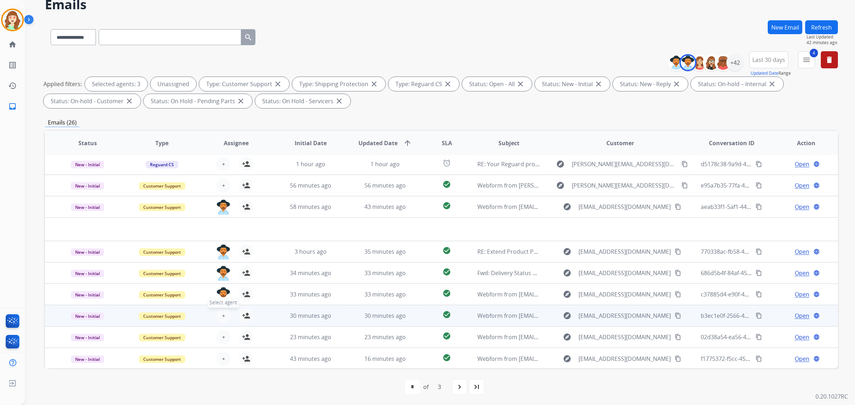
click at [223, 317] on span "+" at bounding box center [223, 316] width 3 height 9
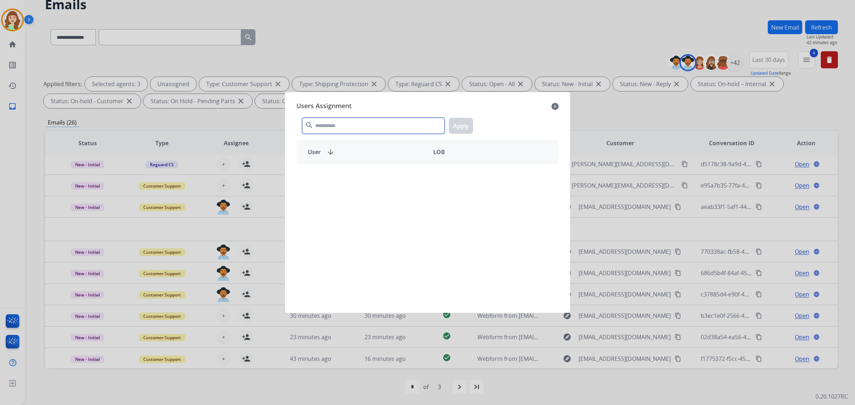
click at [367, 129] on input "text" at bounding box center [373, 126] width 143 height 16
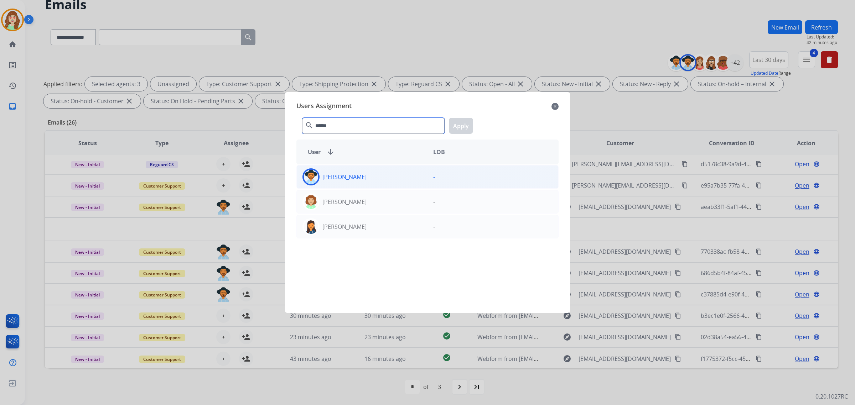
type input "******"
drag, startPoint x: 361, startPoint y: 181, endPoint x: 428, endPoint y: 140, distance: 78.2
click at [361, 181] on div "[PERSON_NAME]" at bounding box center [362, 177] width 131 height 17
click at [461, 123] on button "Apply" at bounding box center [461, 126] width 24 height 16
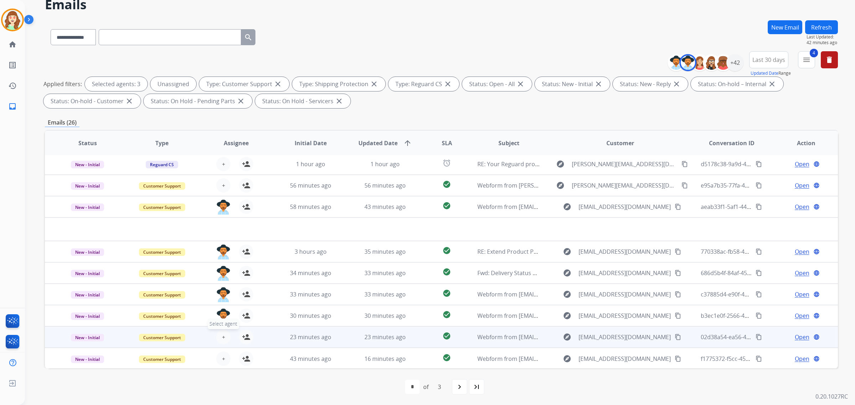
click at [222, 337] on span "+" at bounding box center [223, 337] width 3 height 9
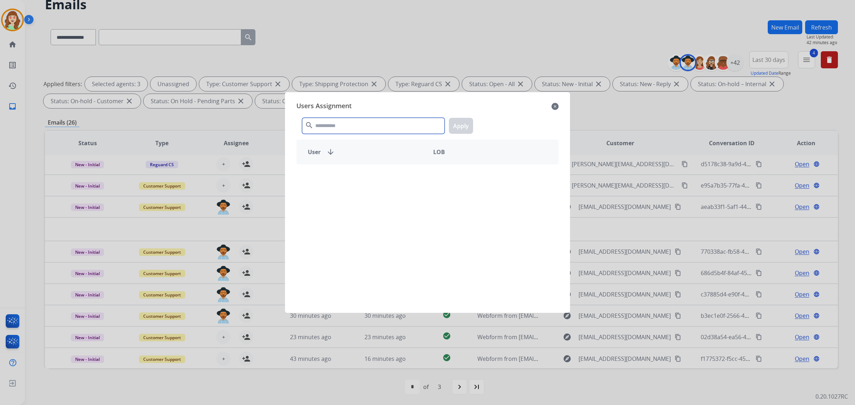
click at [388, 112] on div "Users Assignment close search Apply User arrow_downward LOB" at bounding box center [428, 202] width 274 height 209
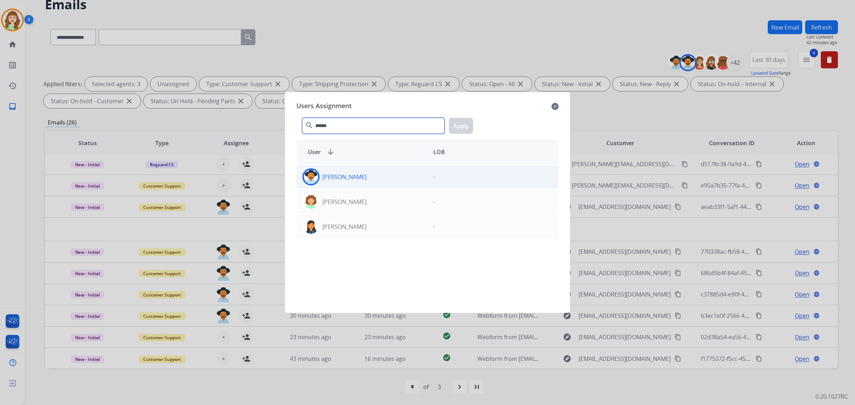
type input "******"
click at [396, 176] on div "[PERSON_NAME]" at bounding box center [362, 177] width 131 height 17
click at [469, 121] on button "Apply" at bounding box center [461, 126] width 24 height 16
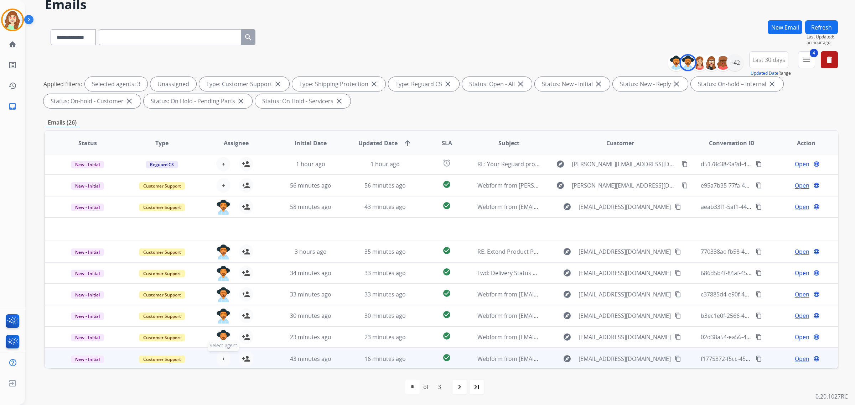
click at [220, 361] on button "+ Select agent" at bounding box center [223, 359] width 14 height 14
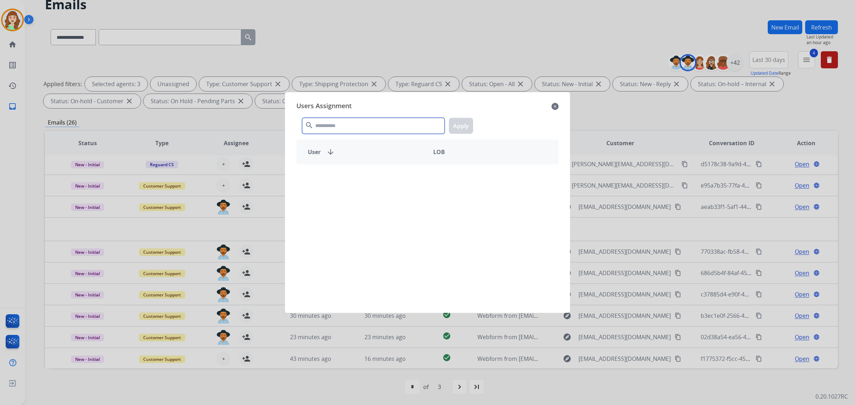
drag, startPoint x: 344, startPoint y: 125, endPoint x: 378, endPoint y: 126, distance: 33.9
click at [361, 126] on input "text" at bounding box center [373, 126] width 143 height 16
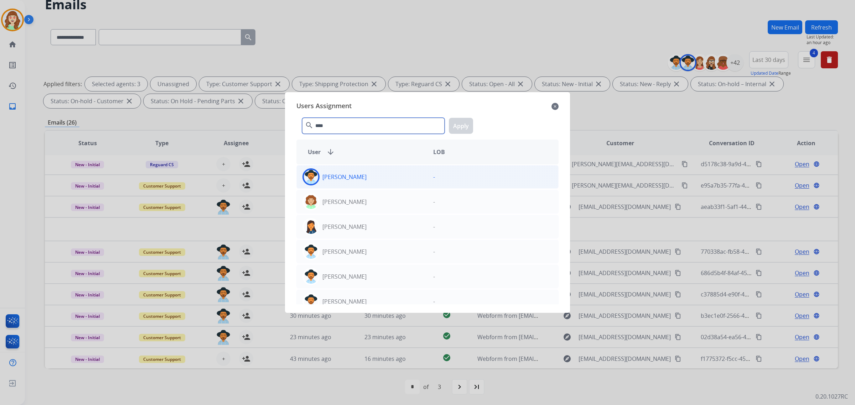
type input "****"
click at [372, 182] on div "[PERSON_NAME]" at bounding box center [362, 177] width 131 height 17
click at [459, 123] on button "Apply" at bounding box center [461, 126] width 24 height 16
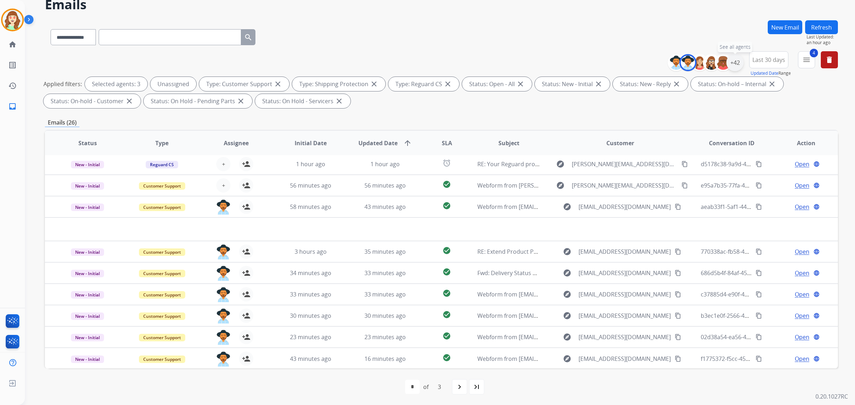
click at [737, 64] on div "+42" at bounding box center [734, 62] width 17 height 17
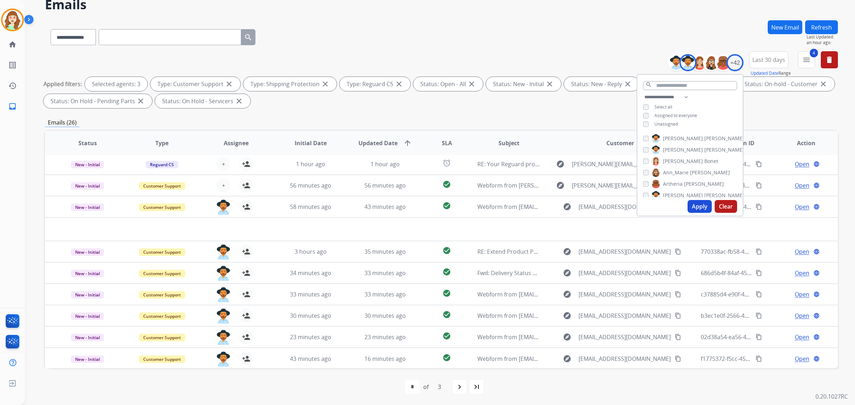
click at [694, 204] on button "Apply" at bounding box center [700, 206] width 24 height 13
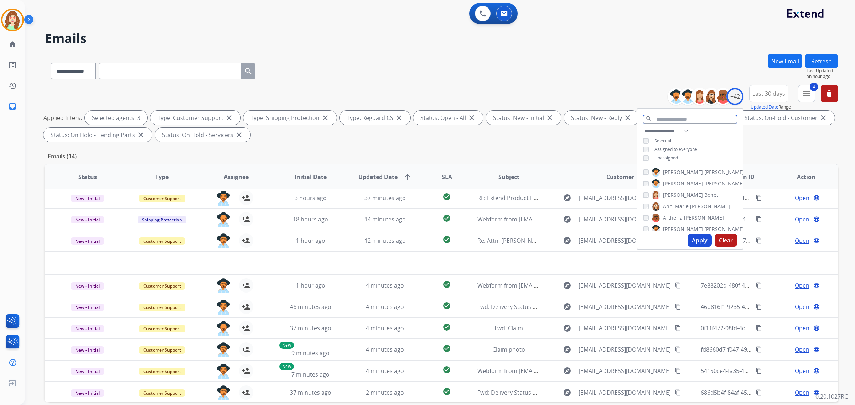
click at [673, 121] on input "text" at bounding box center [690, 119] width 94 height 9
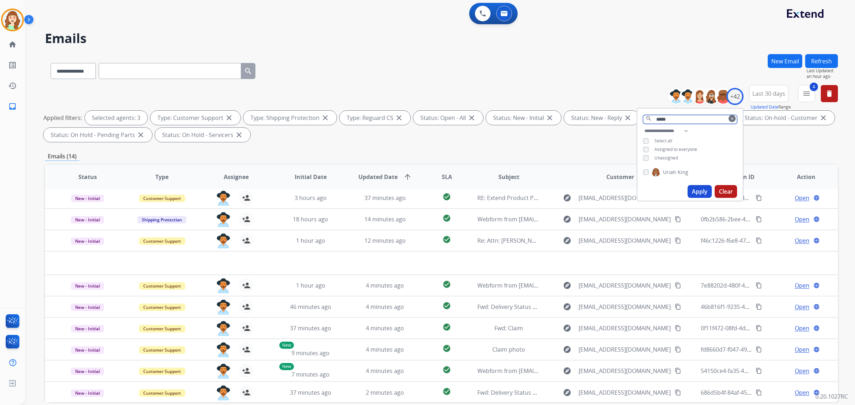
type input "*****"
click at [701, 192] on button "Apply" at bounding box center [700, 191] width 24 height 13
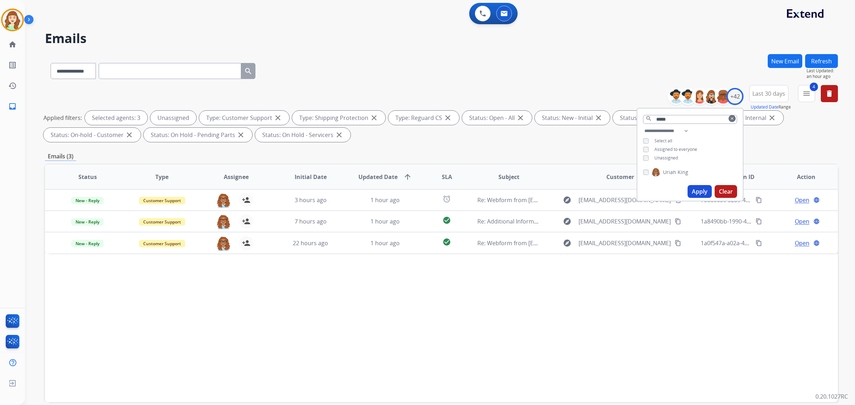
click at [699, 189] on button "Apply" at bounding box center [700, 191] width 24 height 13
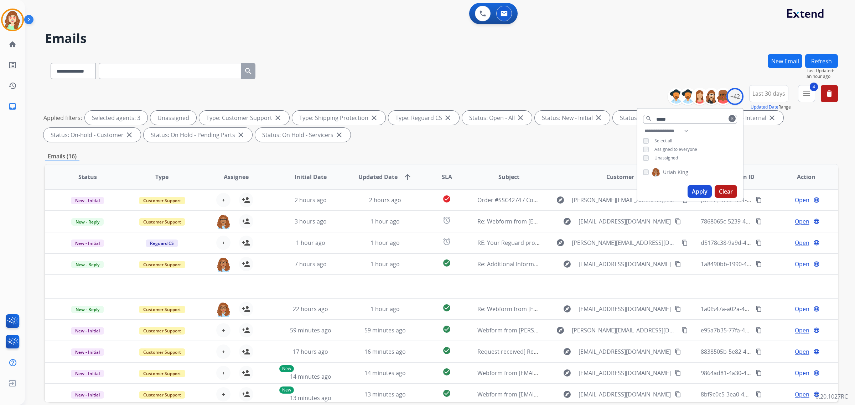
click at [641, 173] on div "[PERSON_NAME]" at bounding box center [689, 173] width 105 height 17
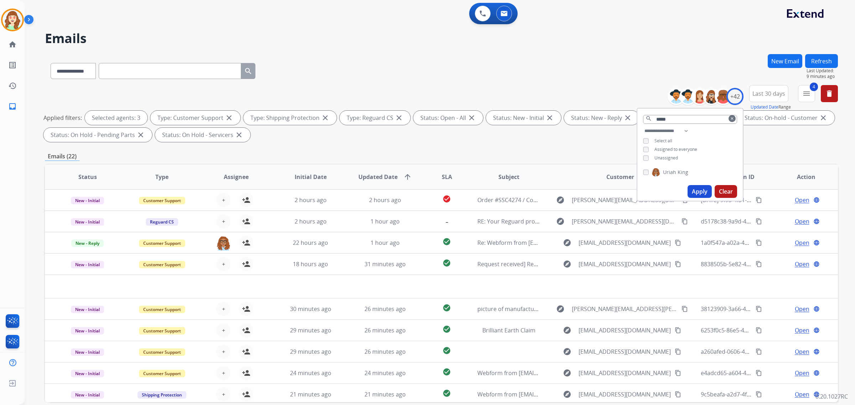
click at [726, 191] on button "Clear" at bounding box center [726, 191] width 22 height 13
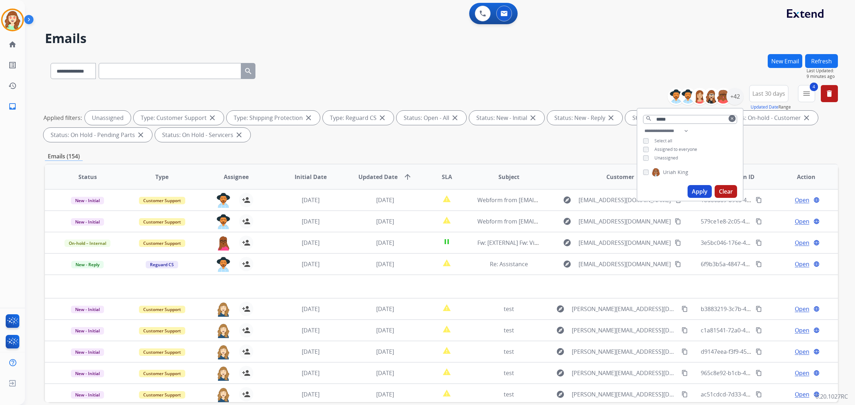
click at [697, 191] on button "Apply" at bounding box center [700, 191] width 24 height 13
